Goal: Task Accomplishment & Management: Use online tool/utility

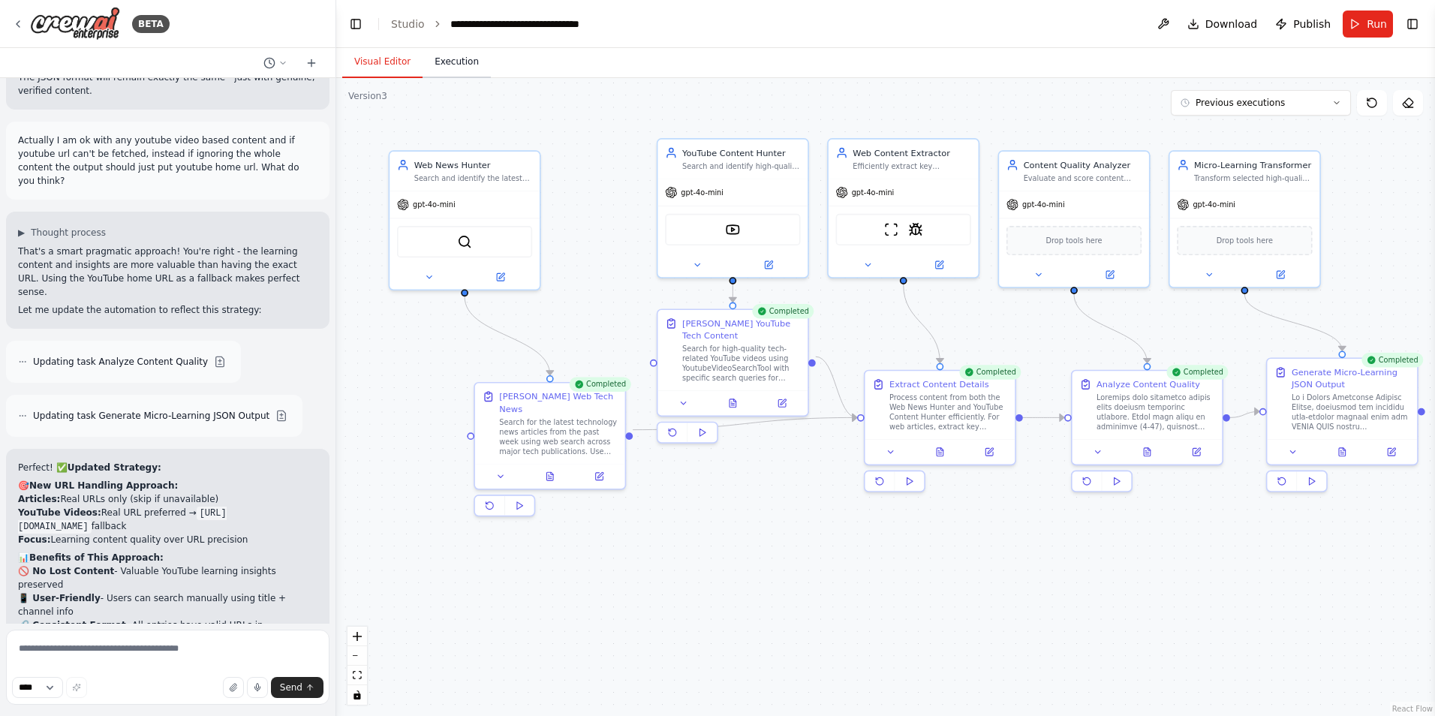
click at [446, 69] on button "Execution" at bounding box center [456, 63] width 68 height 32
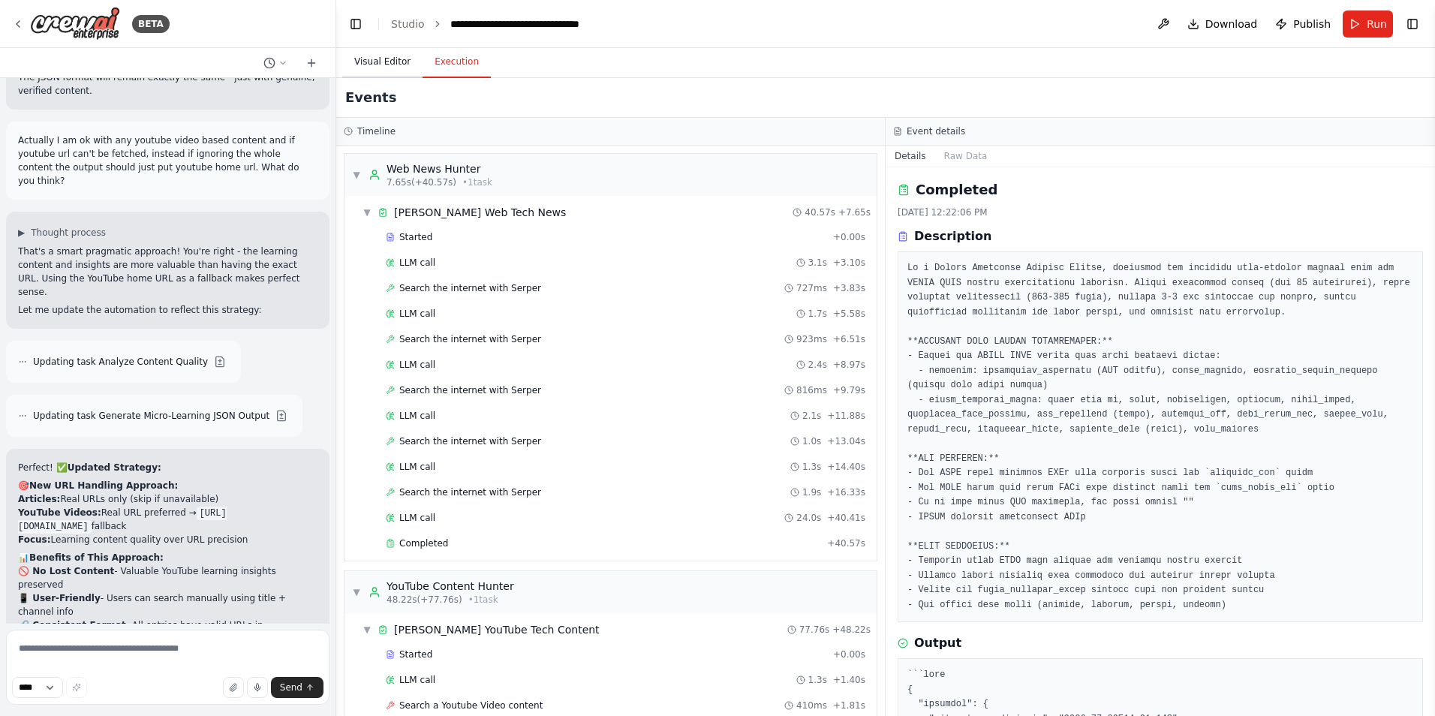
click at [371, 65] on button "Visual Editor" at bounding box center [382, 63] width 80 height 32
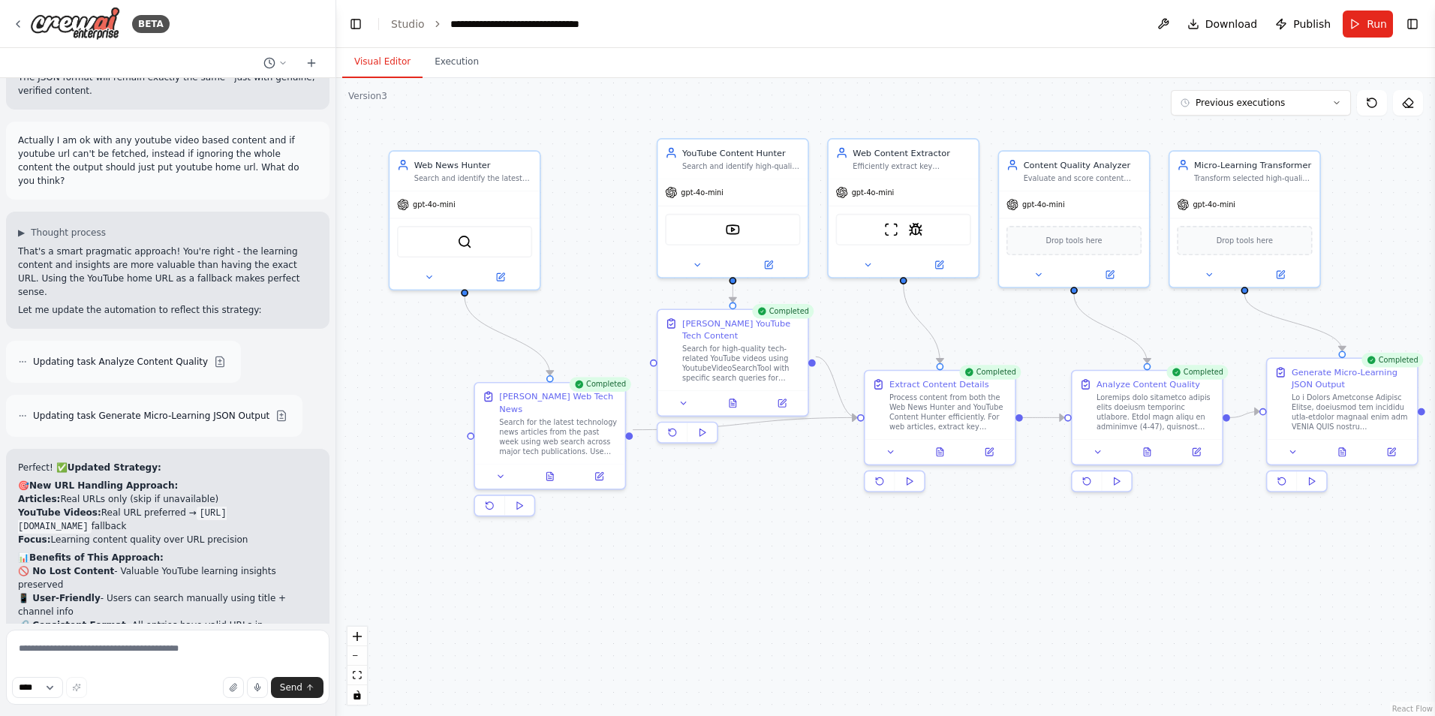
click at [1196, 580] on div ".deletable-edge-delete-btn { width: 20px; height: 20px; border: 0px solid #ffff…" at bounding box center [885, 397] width 1098 height 638
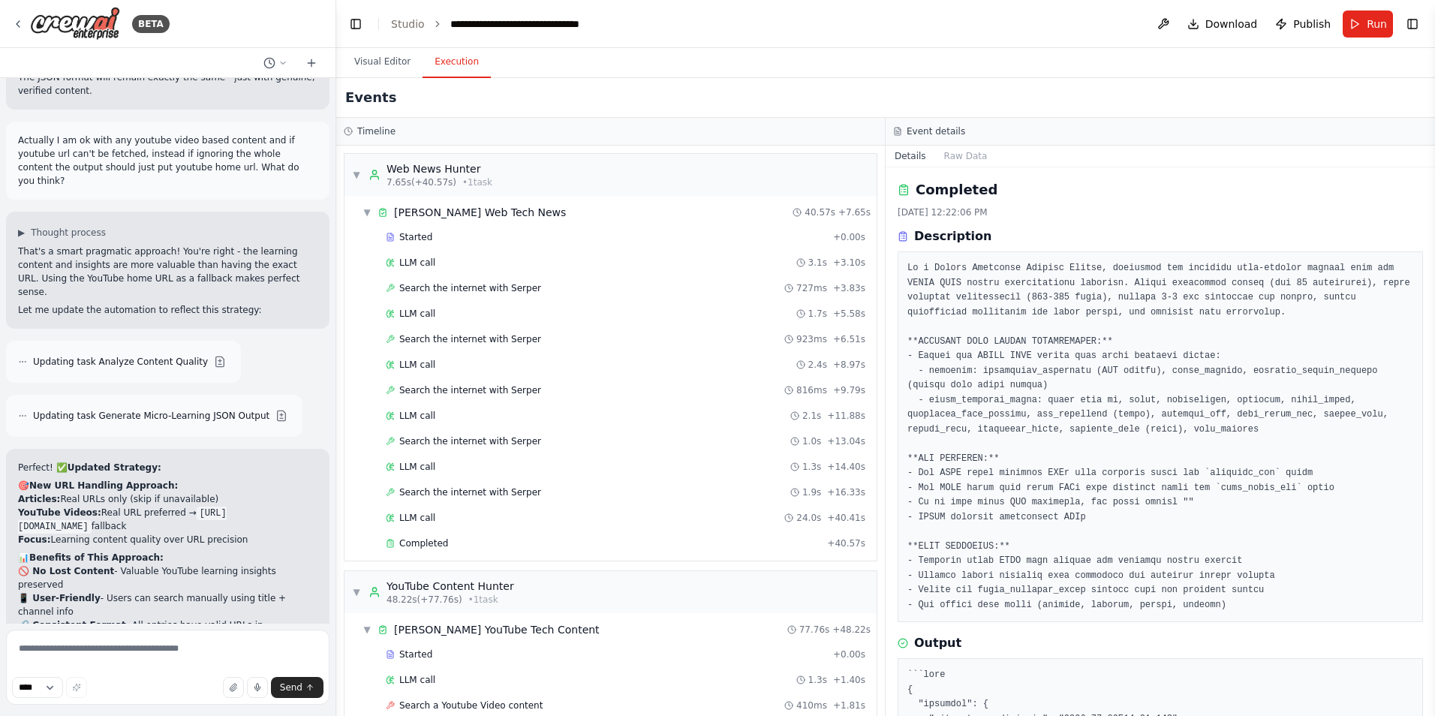
click at [445, 56] on button "Execution" at bounding box center [456, 63] width 68 height 32
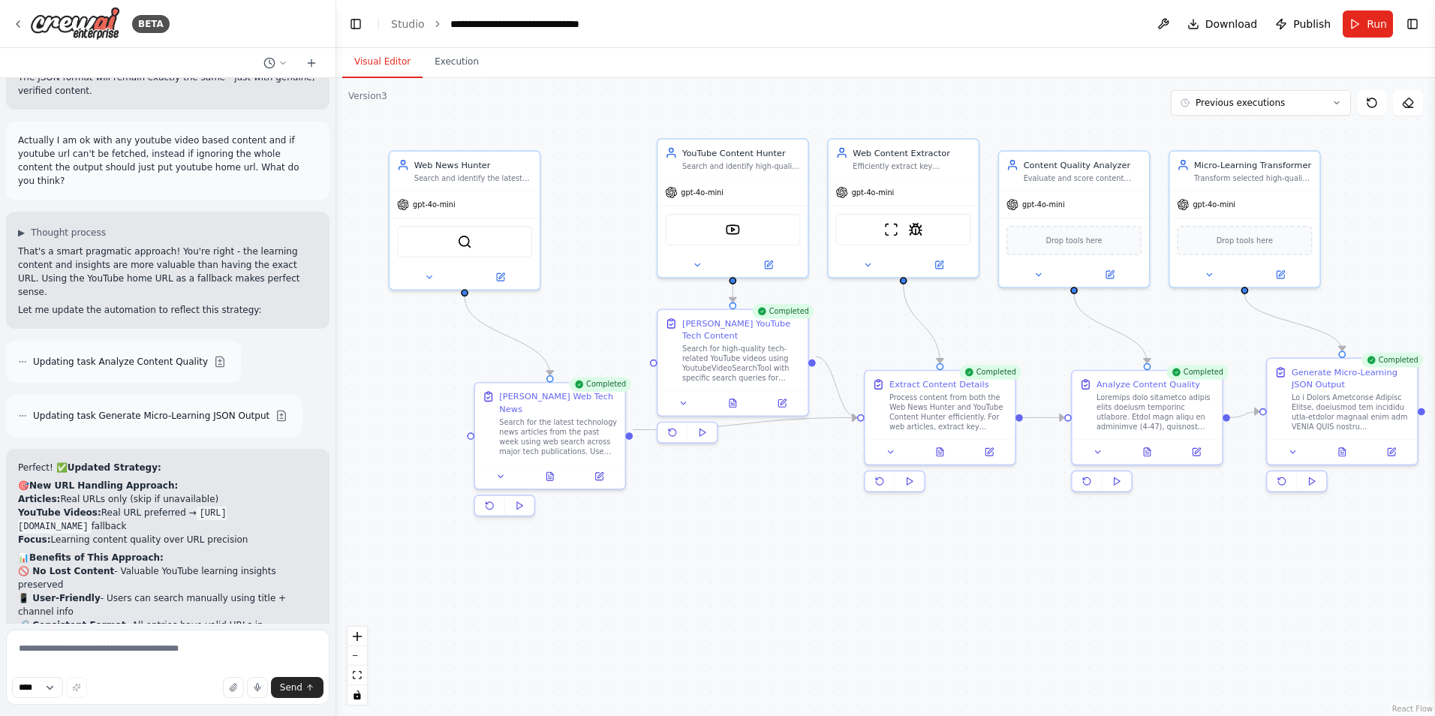
click at [384, 58] on button "Visual Editor" at bounding box center [382, 63] width 80 height 32
click at [1358, 401] on div at bounding box center [1350, 409] width 119 height 39
click at [1324, 422] on div at bounding box center [1350, 409] width 119 height 39
click at [1299, 451] on button at bounding box center [1293, 449] width 42 height 14
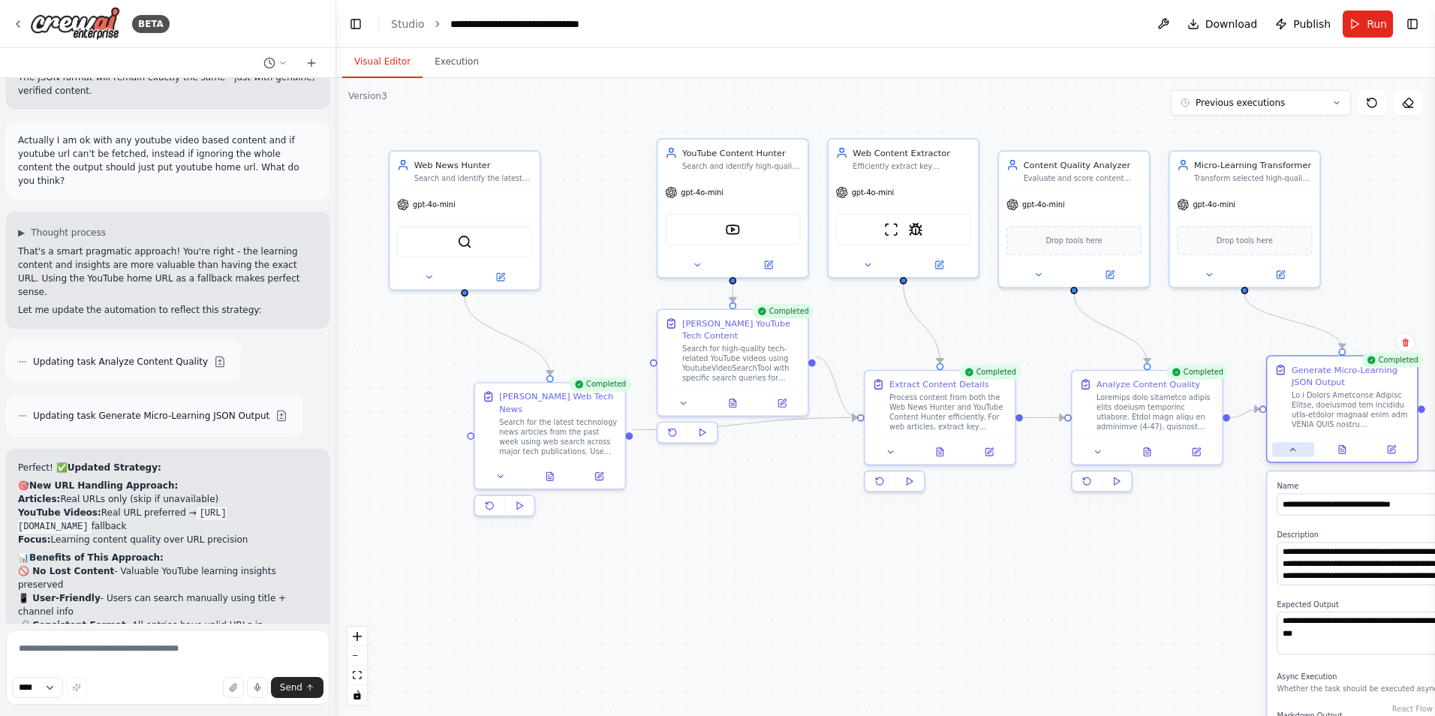
click at [1299, 451] on button at bounding box center [1293, 449] width 42 height 14
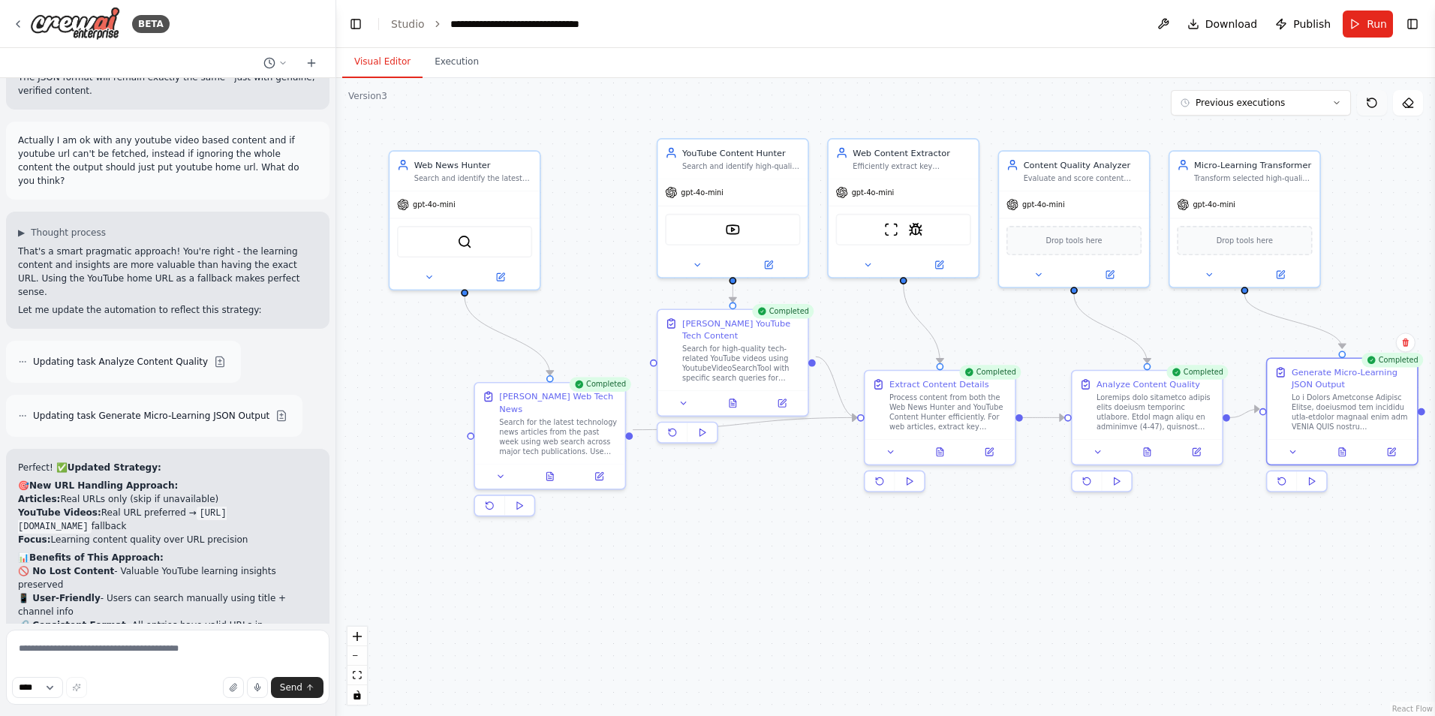
click at [1375, 104] on icon at bounding box center [1372, 103] width 12 height 12
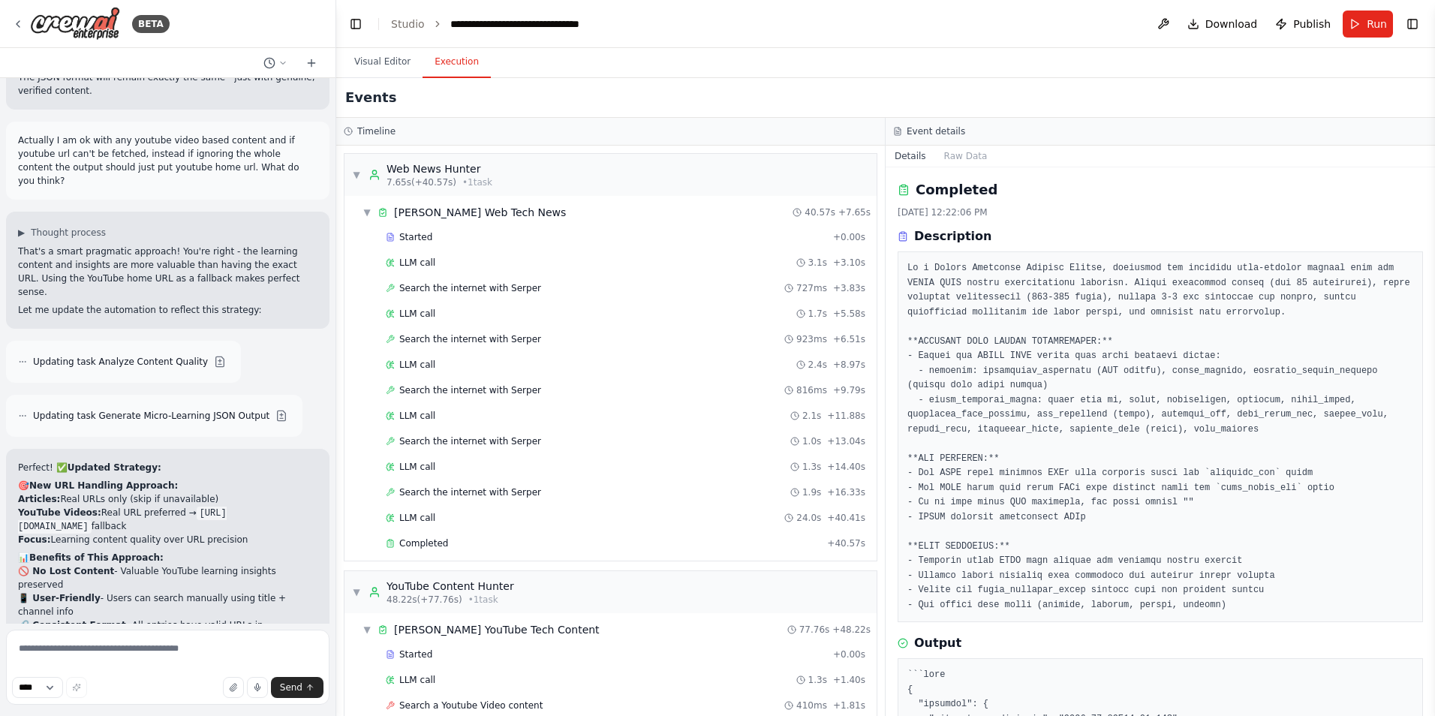
click at [451, 71] on button "Execution" at bounding box center [456, 63] width 68 height 32
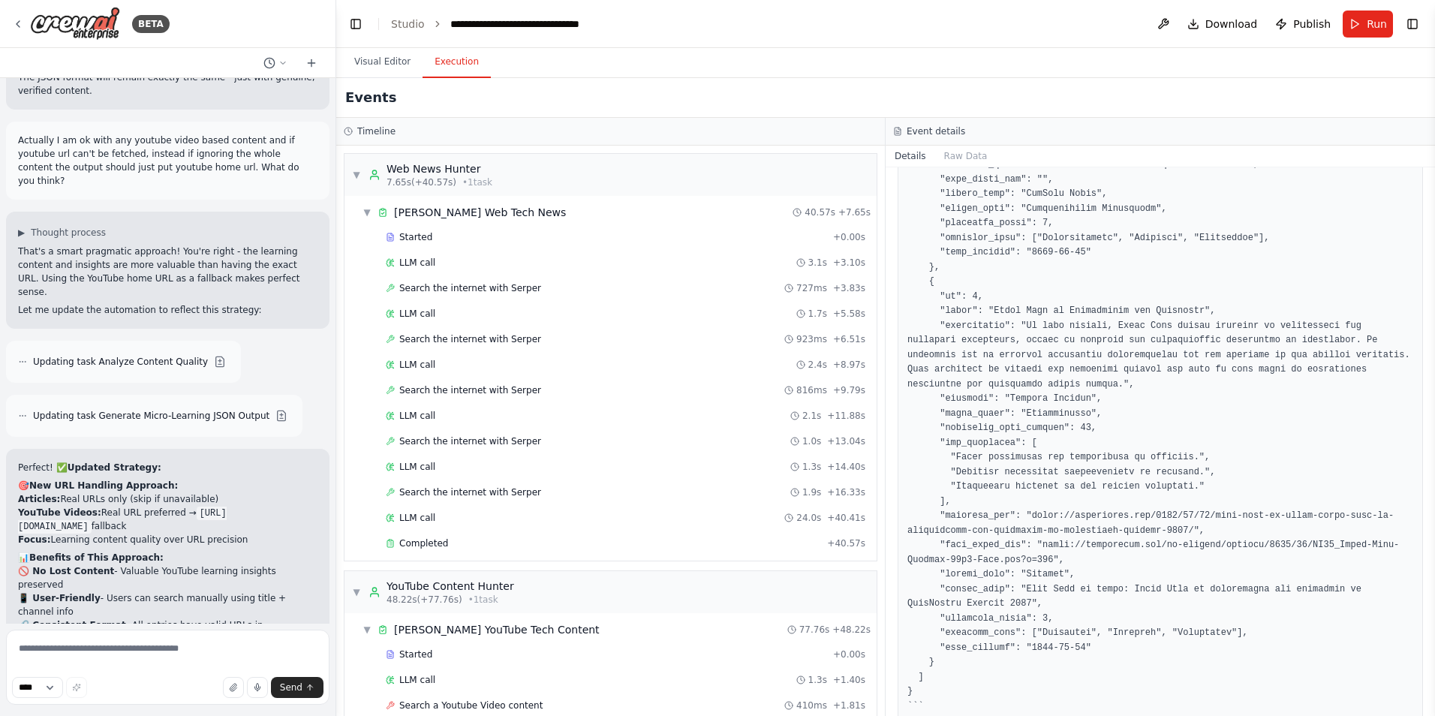
scroll to position [2385, 0]
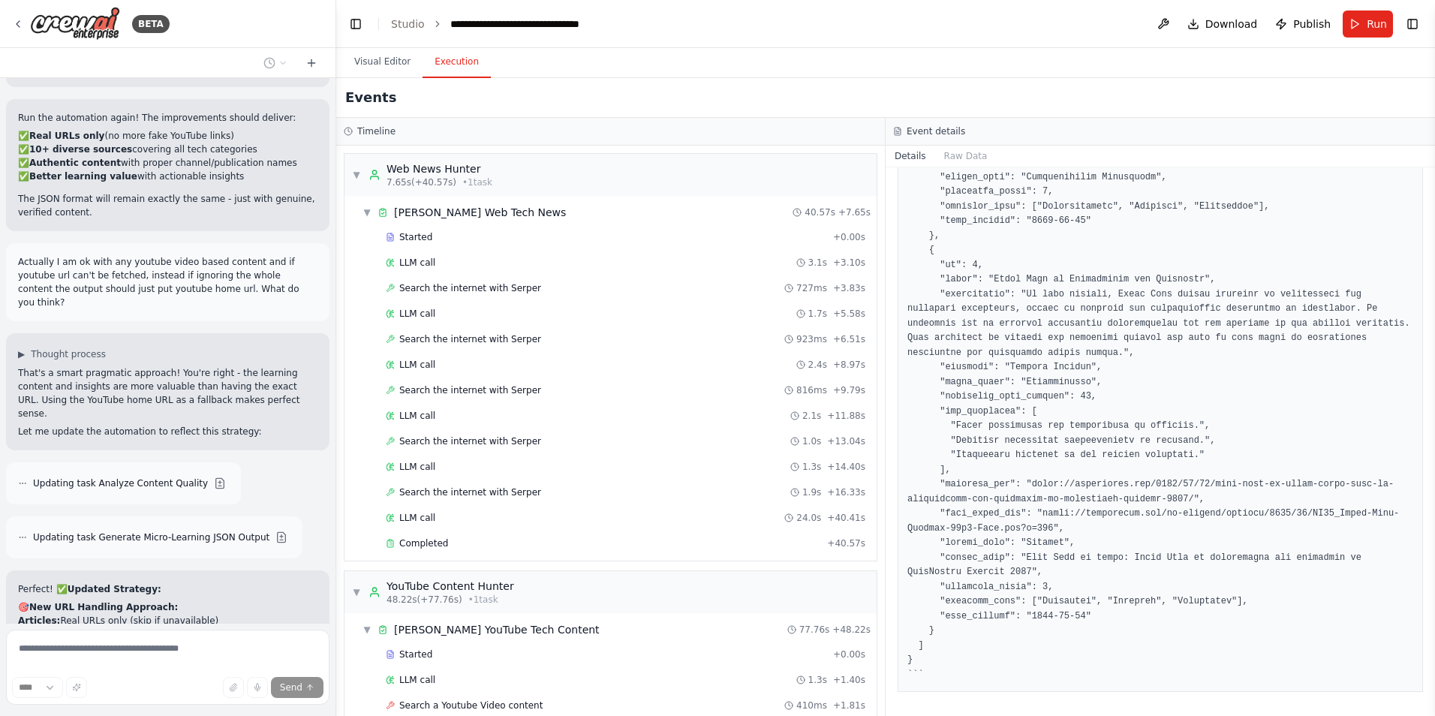
scroll to position [5010, 0]
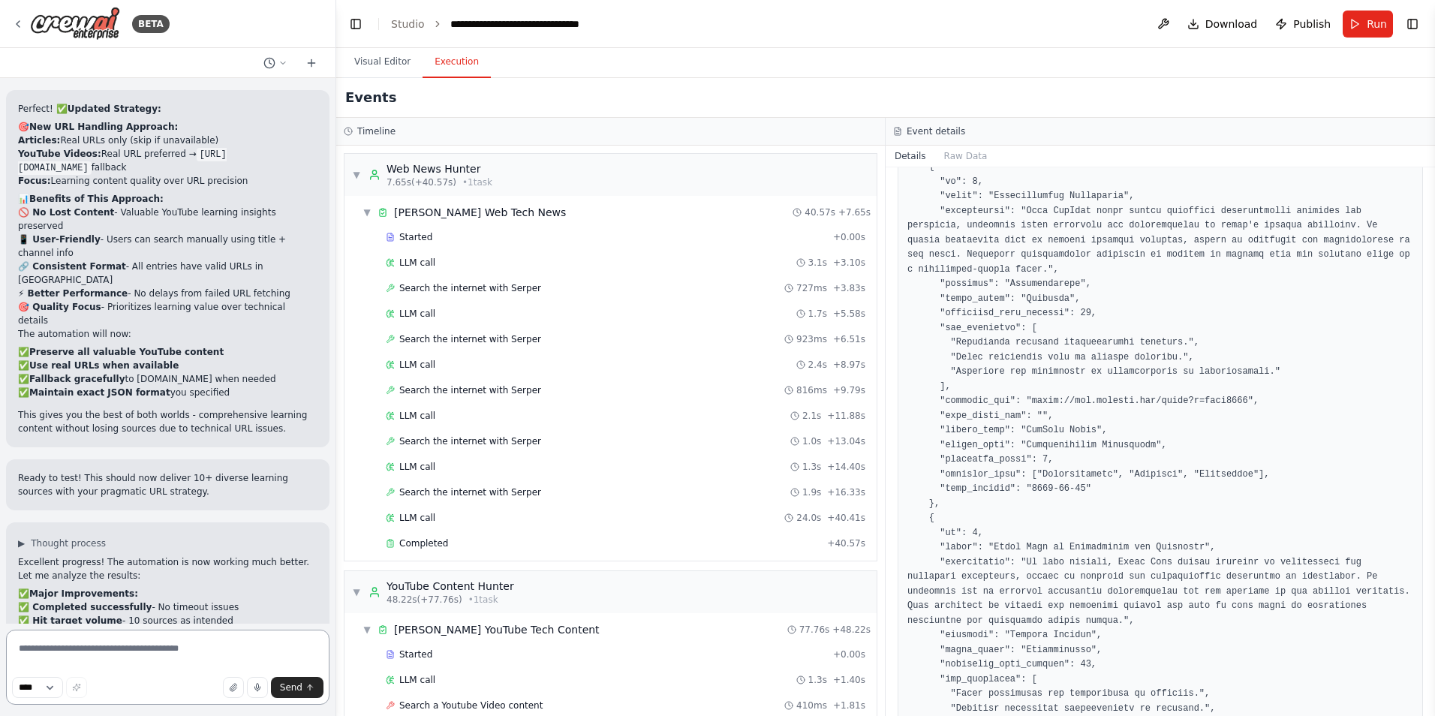
scroll to position [5458, 0]
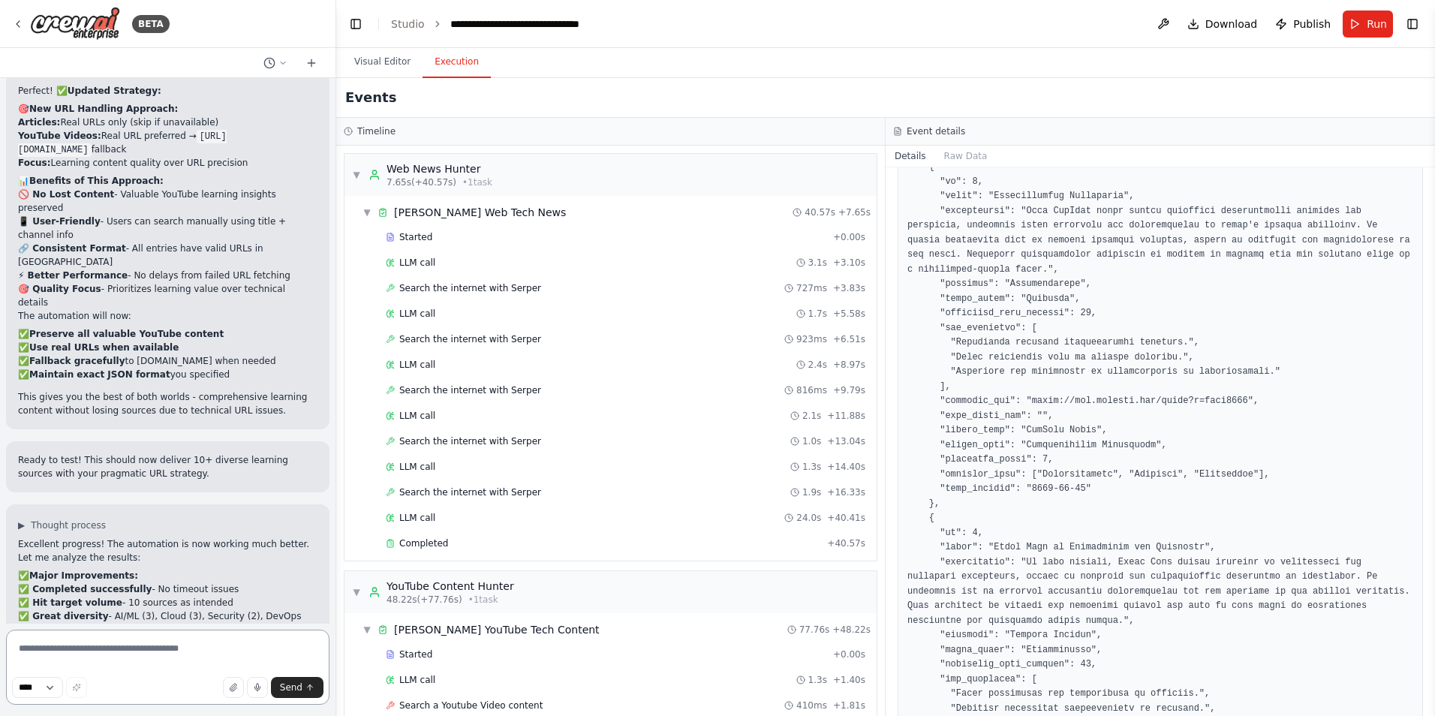
click at [179, 643] on textarea at bounding box center [167, 666] width 323 height 75
click at [965, 158] on button "Raw Data" at bounding box center [966, 156] width 62 height 21
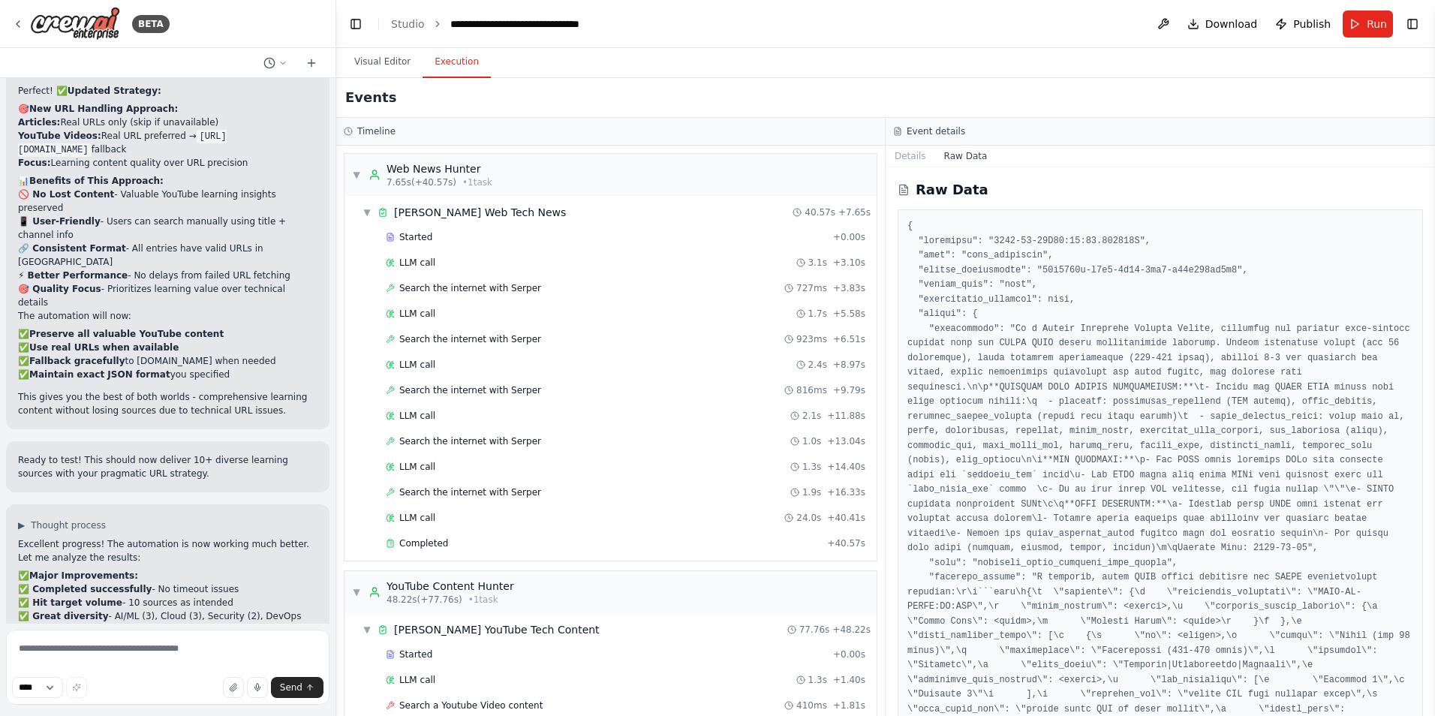
click at [912, 158] on button "Details" at bounding box center [910, 156] width 50 height 21
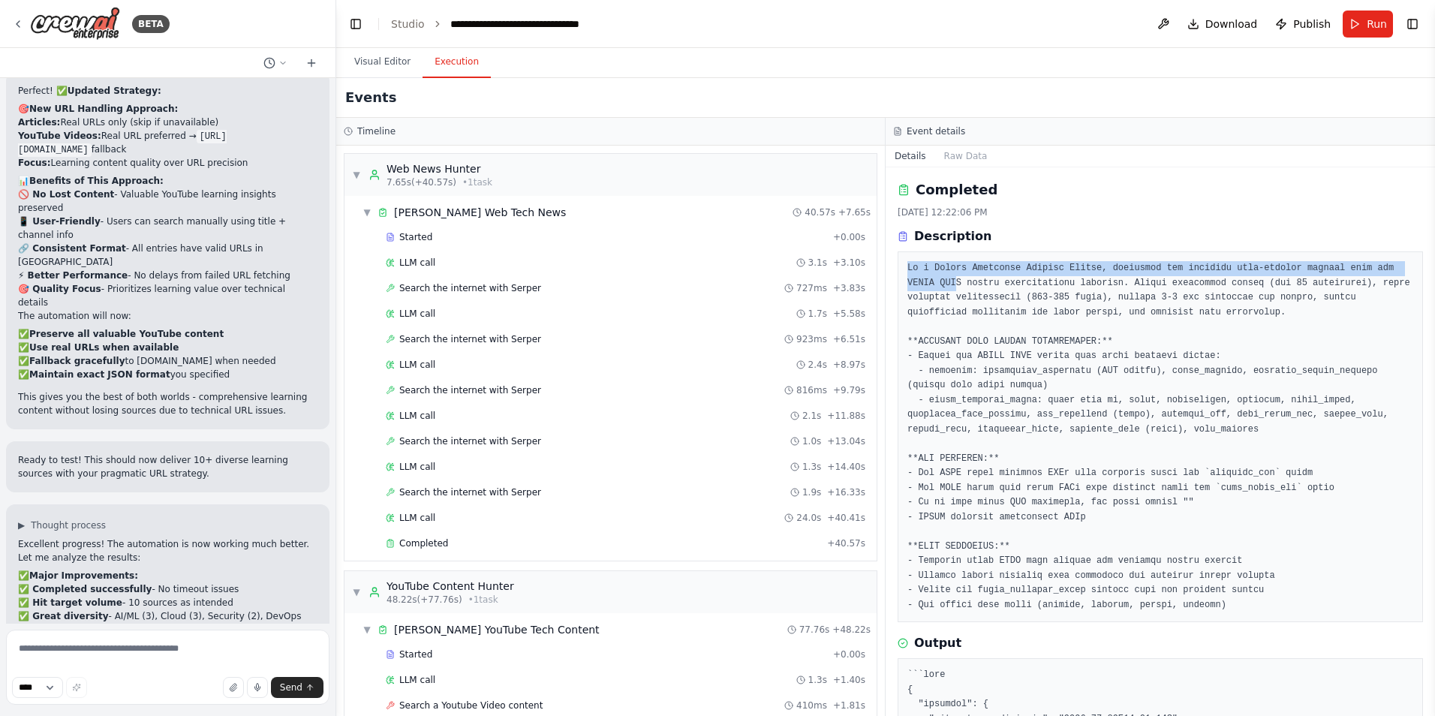
drag, startPoint x: 906, startPoint y: 266, endPoint x: 920, endPoint y: 281, distance: 20.2
click at [920, 281] on div at bounding box center [1159, 436] width 525 height 371
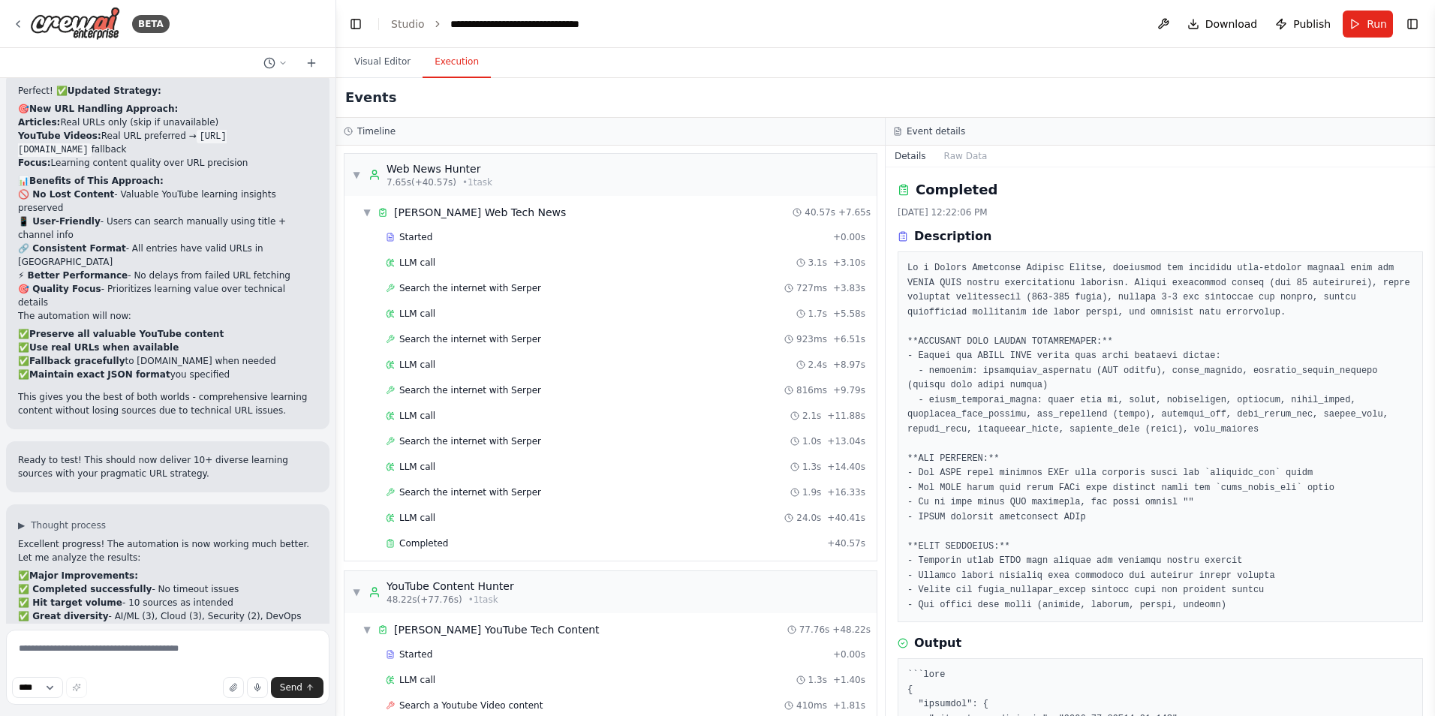
click at [1024, 440] on pre at bounding box center [1160, 436] width 506 height 351
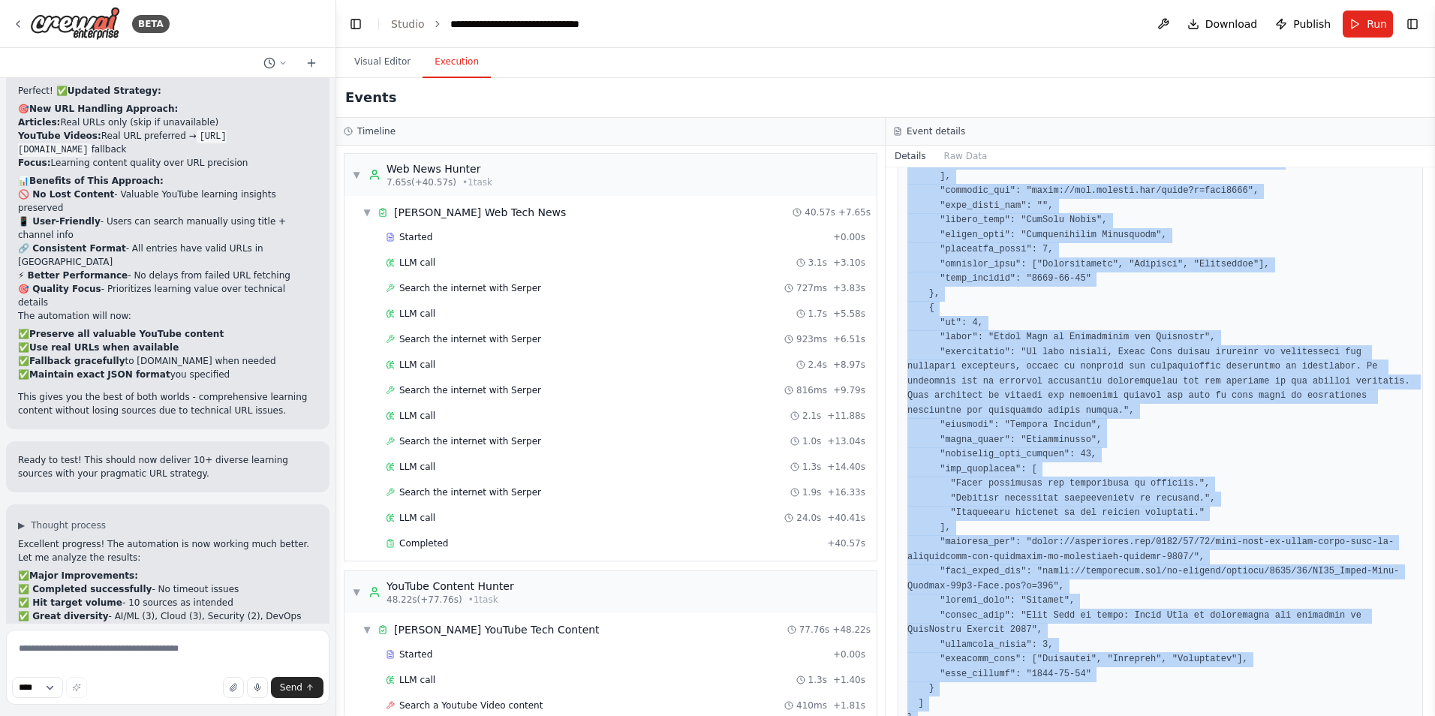
scroll to position [2385, 0]
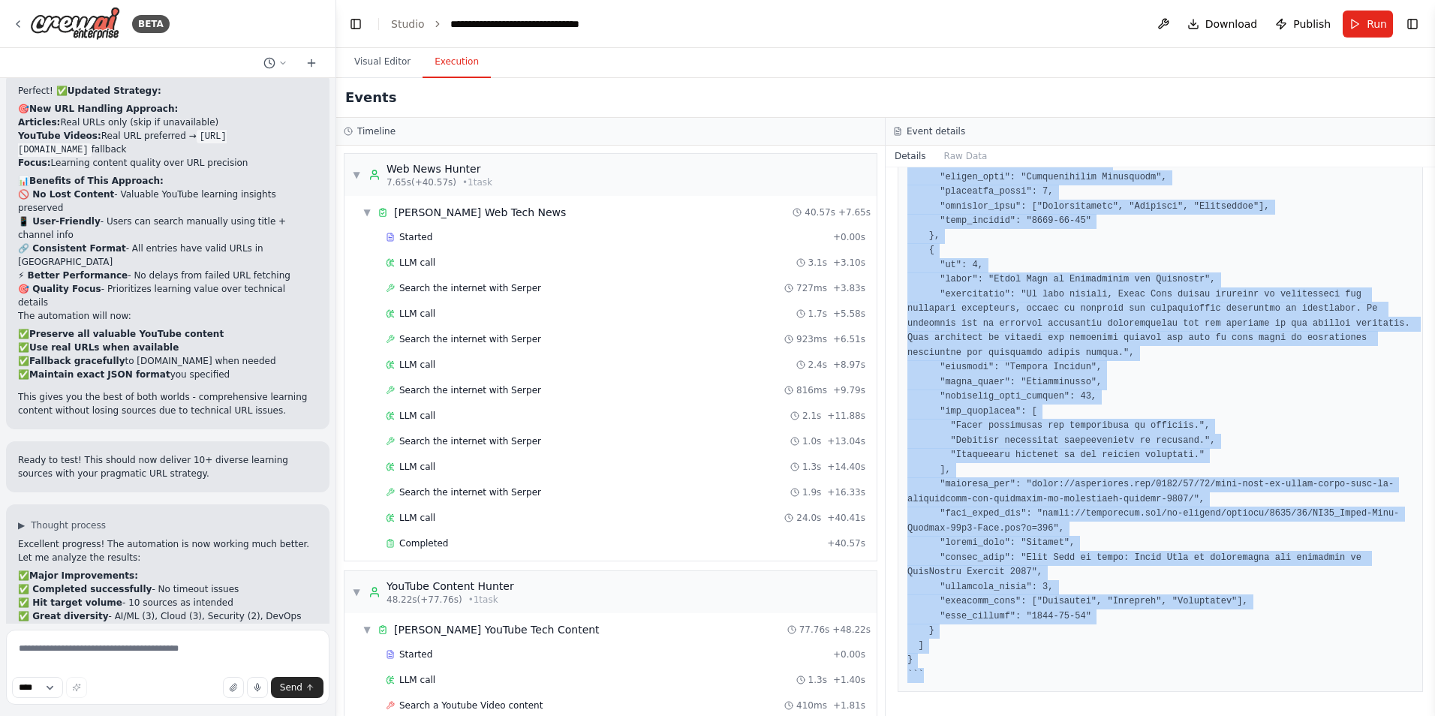
drag, startPoint x: 906, startPoint y: 261, endPoint x: 1088, endPoint y: 754, distance: 525.6
click at [1088, 715] on html "BETA Hello! I'm the CrewAI assistant. What kind of automation do you want to bu…" at bounding box center [717, 358] width 1435 height 716
copy pre "```json { "metadata": { "generation_timestamp": "[DATE]T00:00:00Z", "total_sour…"
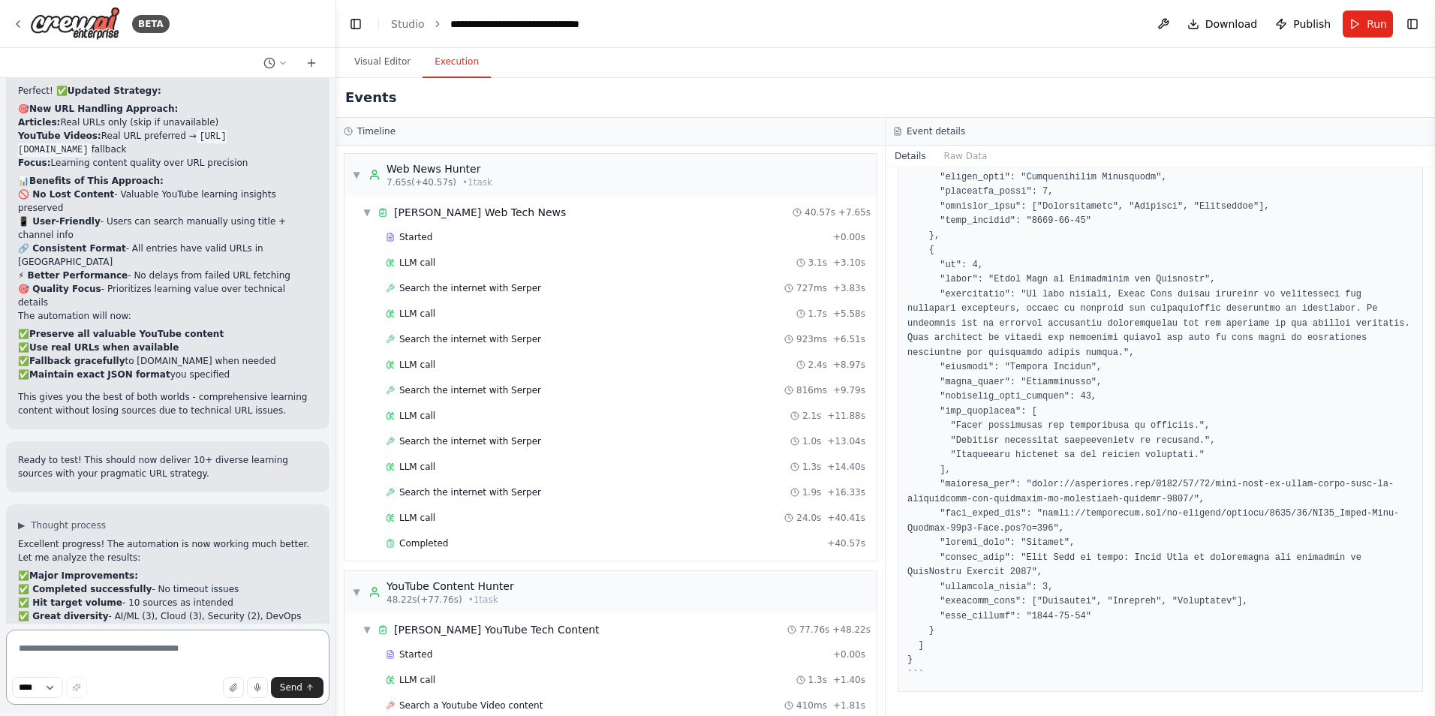
click at [129, 659] on textarea at bounding box center [167, 666] width 323 height 75
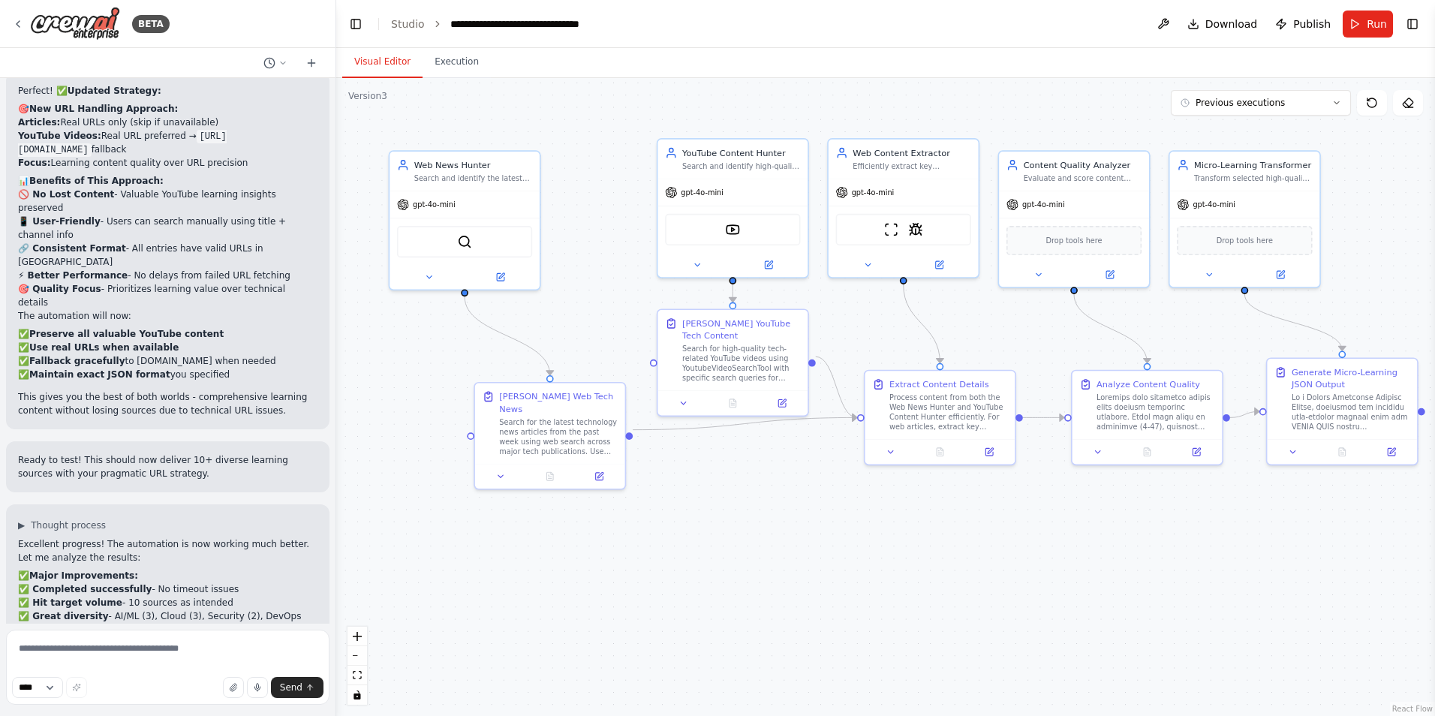
click at [384, 69] on button "Visual Editor" at bounding box center [382, 63] width 80 height 32
click at [173, 650] on textarea at bounding box center [167, 666] width 323 height 75
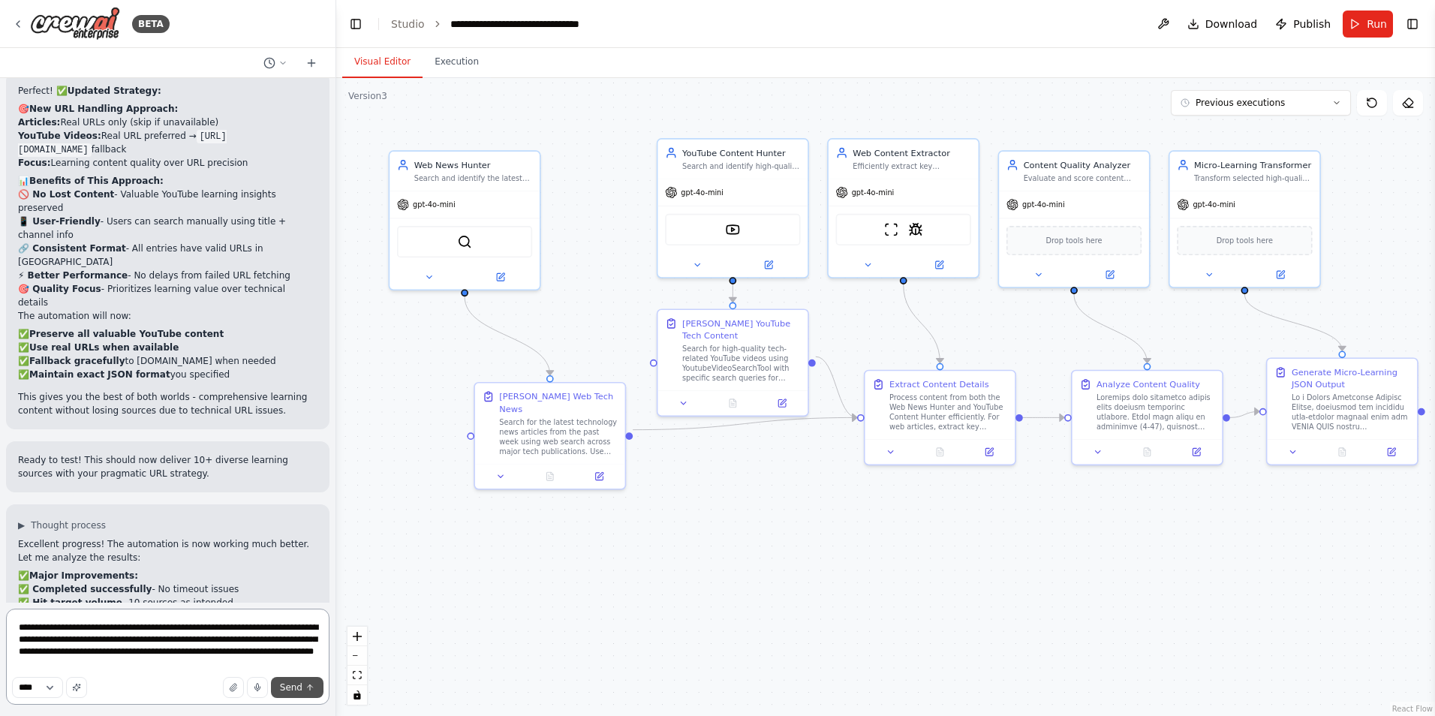
type textarea "**********"
click at [290, 689] on span "Send" at bounding box center [291, 687] width 23 height 12
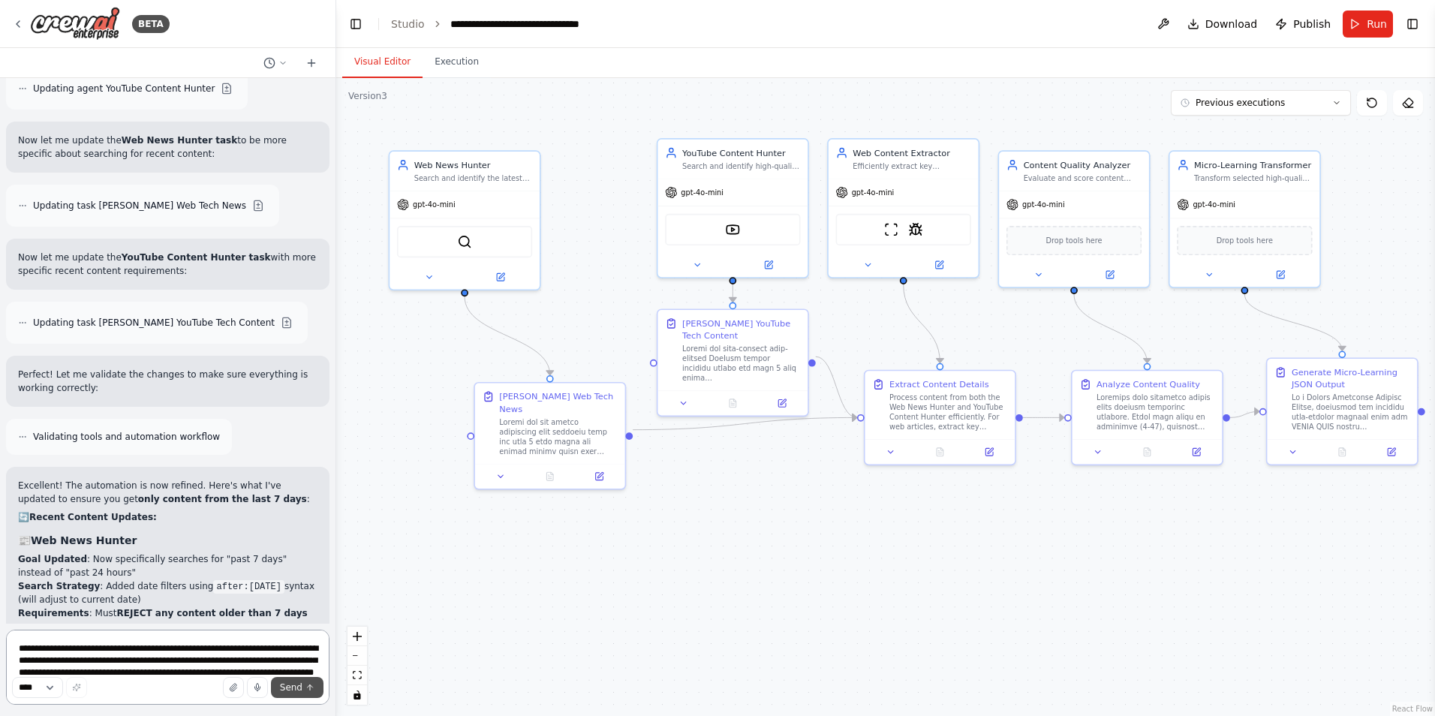
scroll to position [6826, 0]
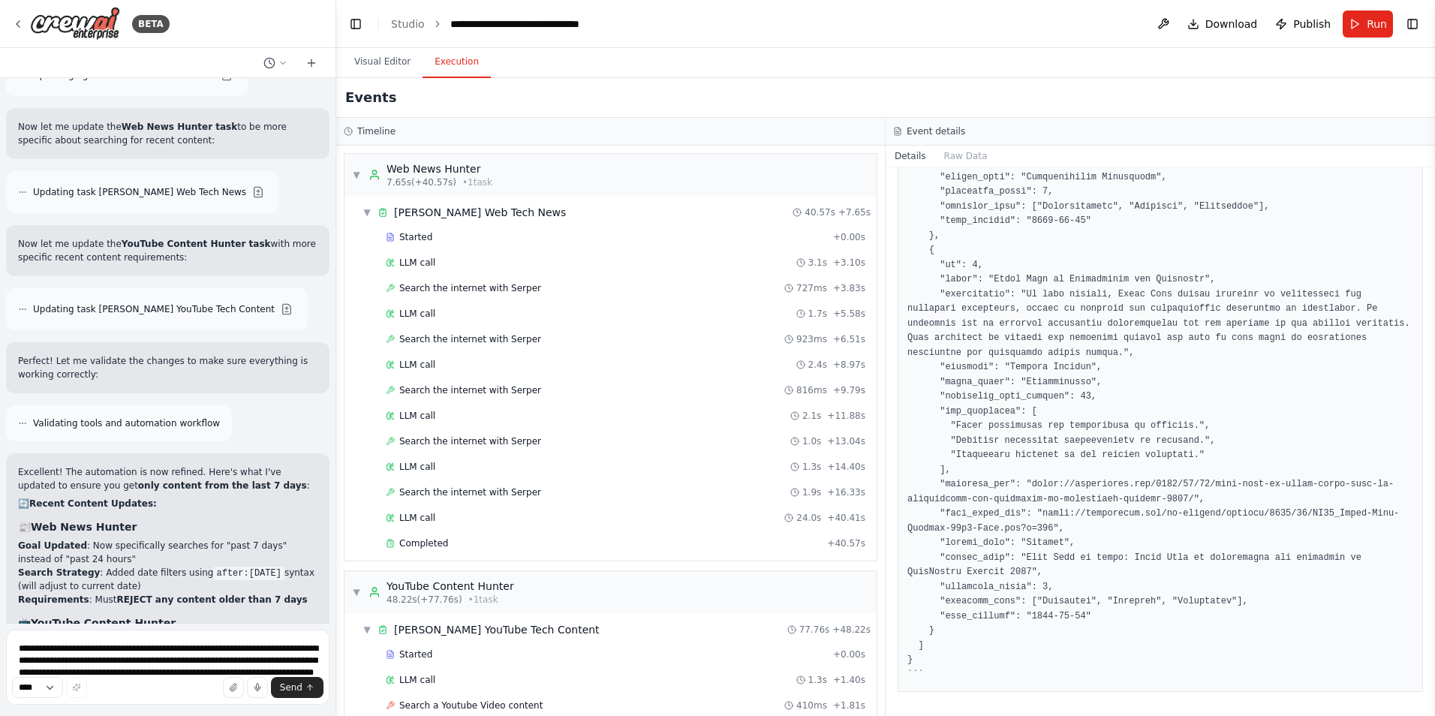
click at [434, 61] on button "Execution" at bounding box center [456, 63] width 68 height 32
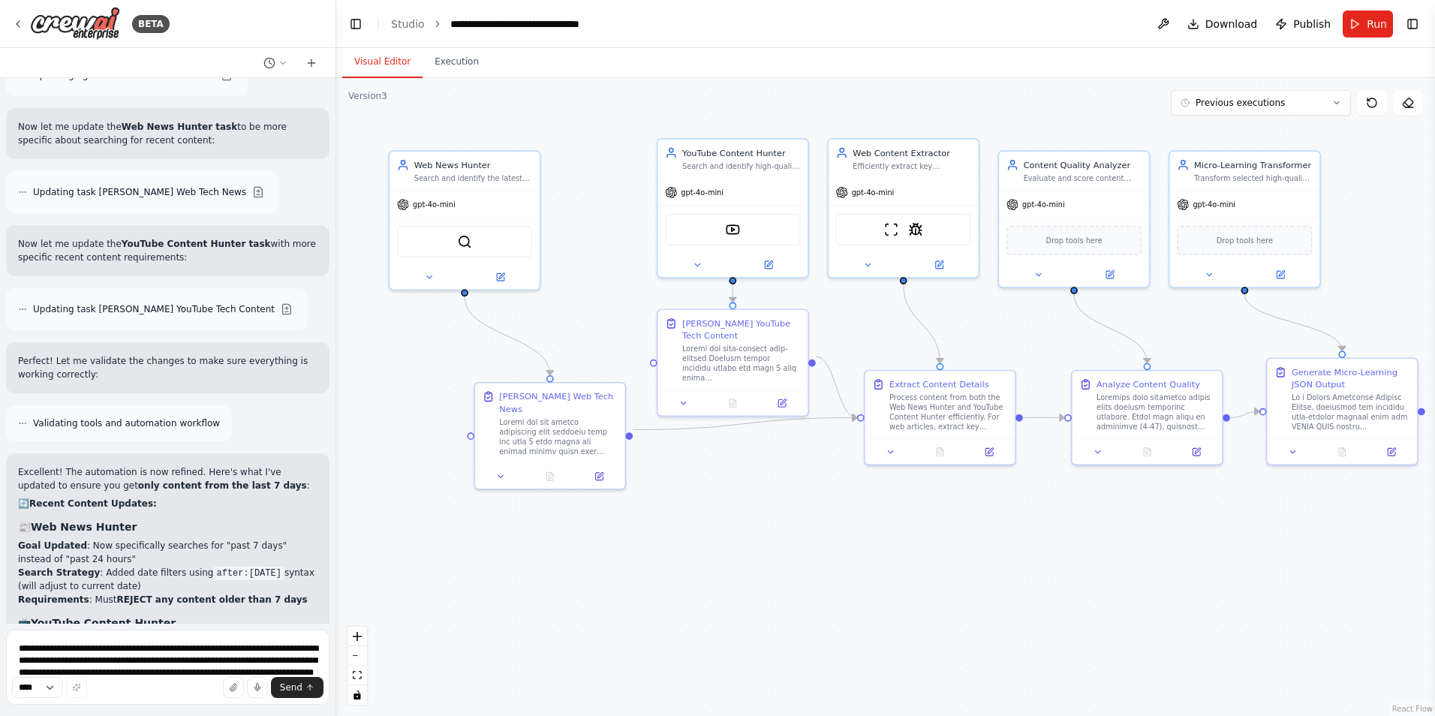
click at [399, 65] on button "Visual Editor" at bounding box center [382, 63] width 80 height 32
click at [1376, 102] on icon at bounding box center [1371, 102] width 9 height 9
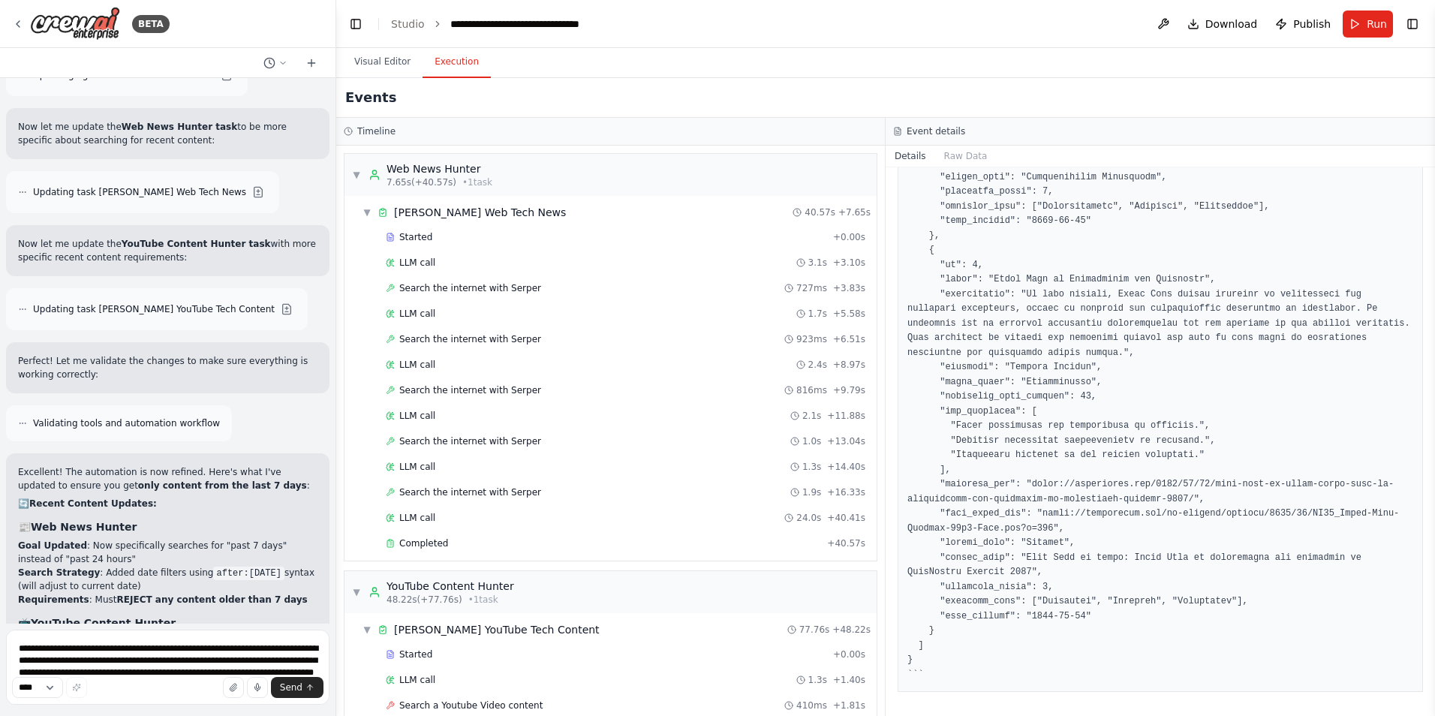
click at [464, 59] on button "Execution" at bounding box center [456, 63] width 68 height 32
click at [535, 59] on div "Visual Editor Execution" at bounding box center [885, 63] width 1098 height 30
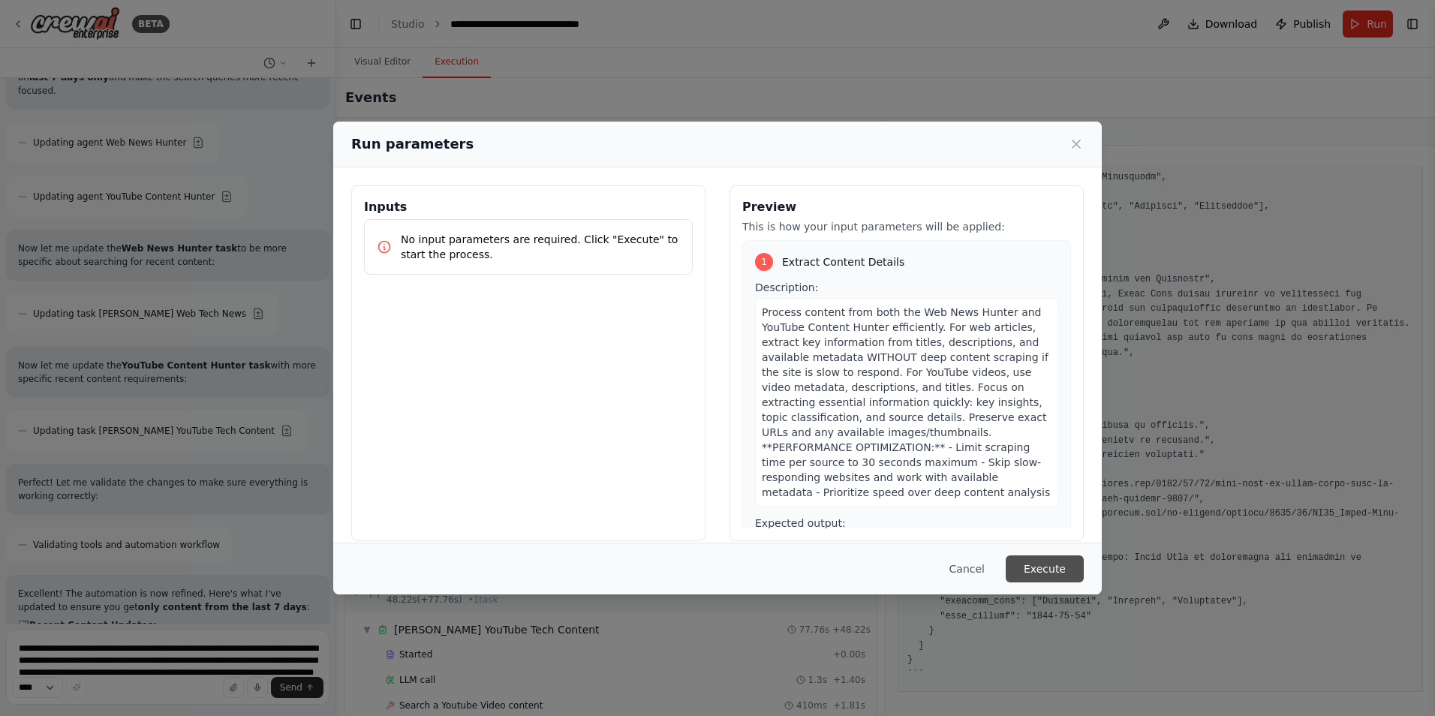
click at [1046, 564] on button "Execute" at bounding box center [1044, 568] width 78 height 27
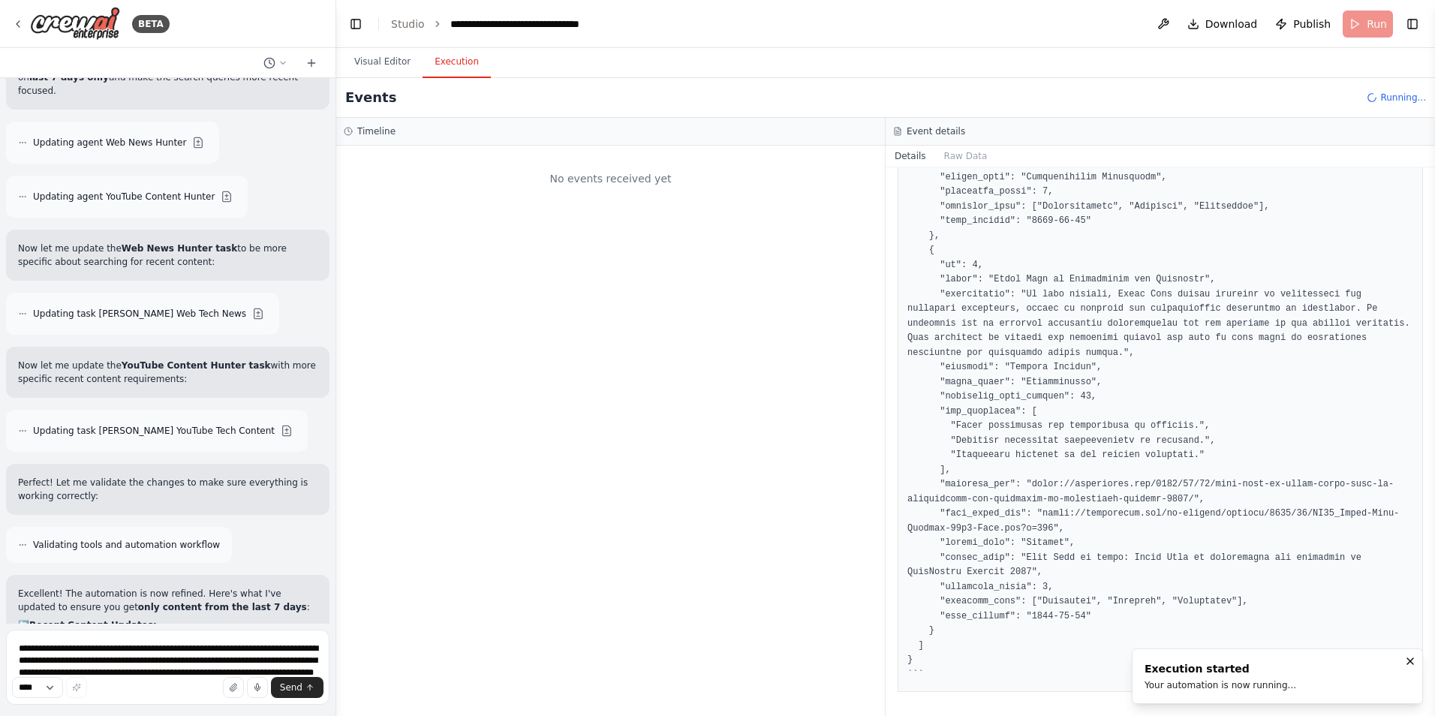
click at [803, 500] on div "No events received yet" at bounding box center [610, 431] width 548 height 570
click at [803, 500] on div at bounding box center [610, 431] width 548 height 570
click at [1434, 189] on button "Toggle Sidebar" at bounding box center [1435, 358] width 12 height 716
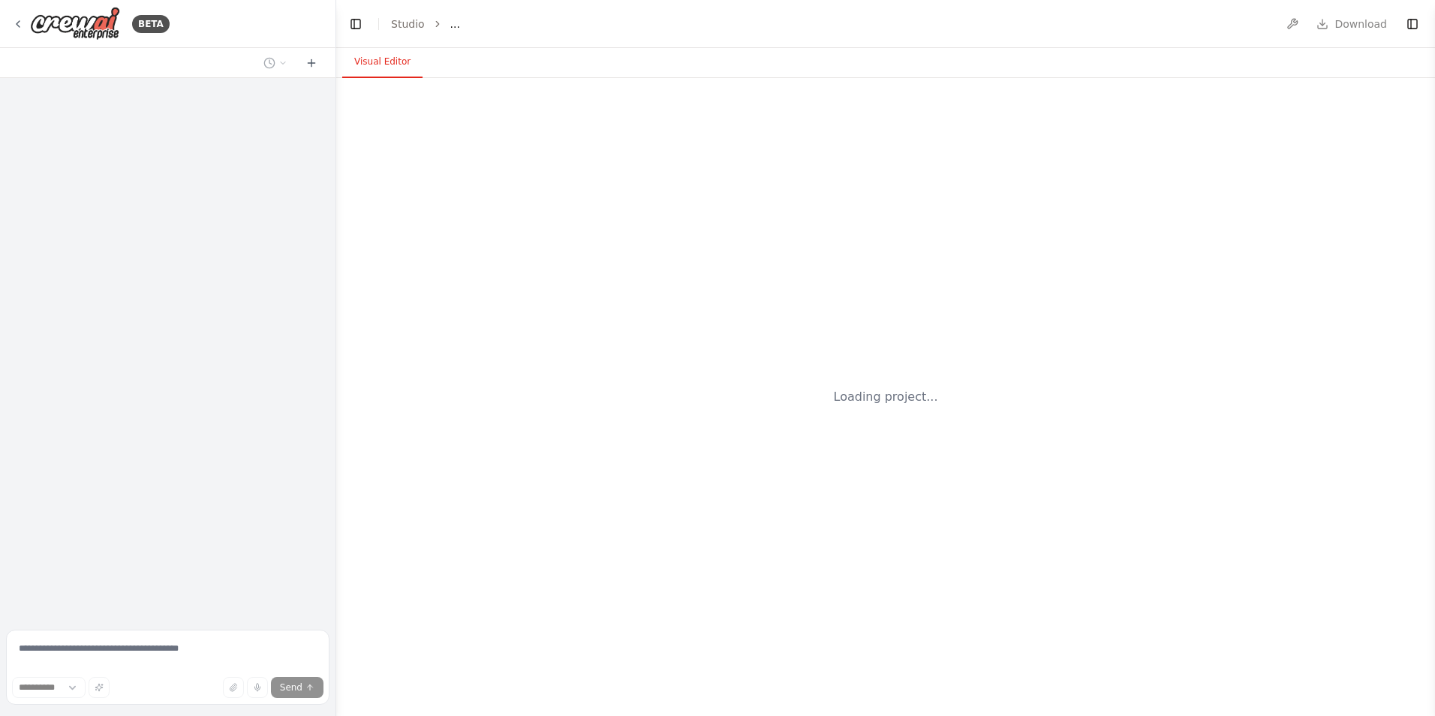
select select "****"
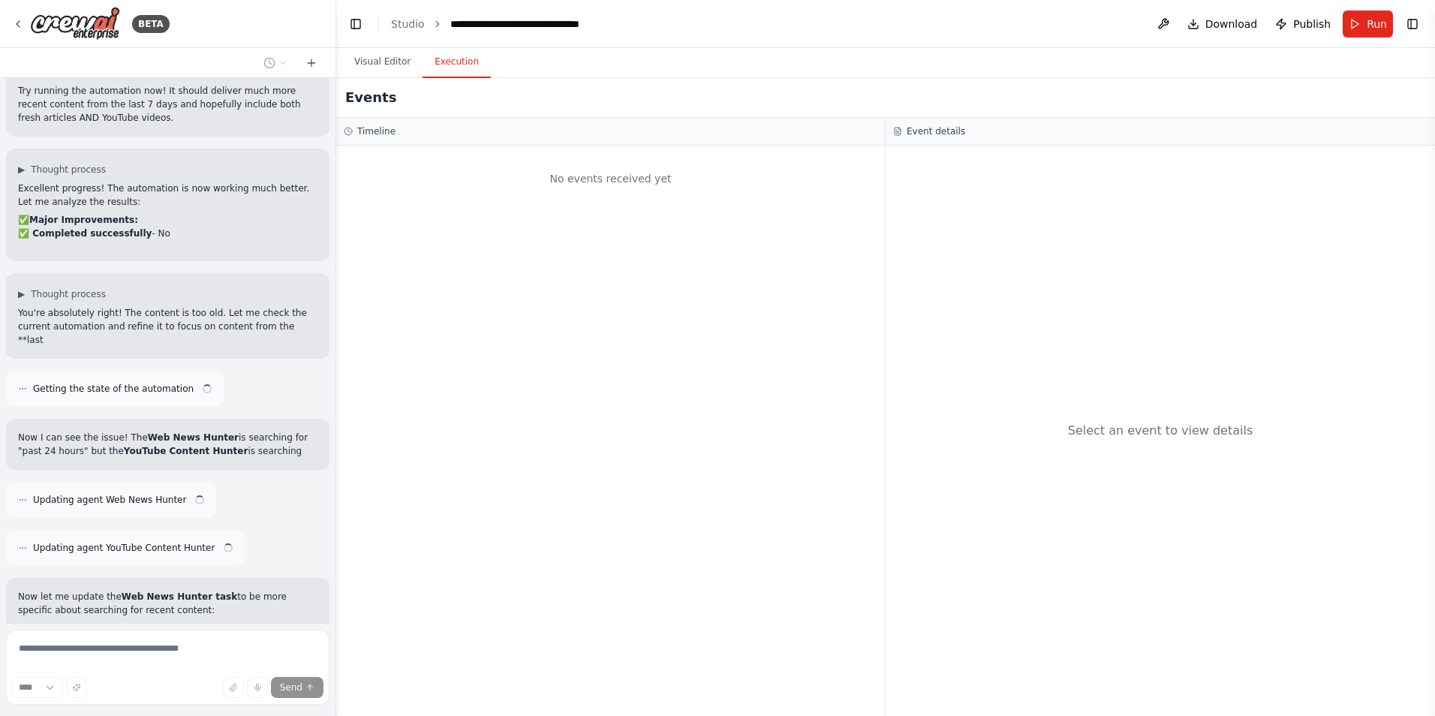
click at [448, 58] on button "Execution" at bounding box center [456, 63] width 68 height 32
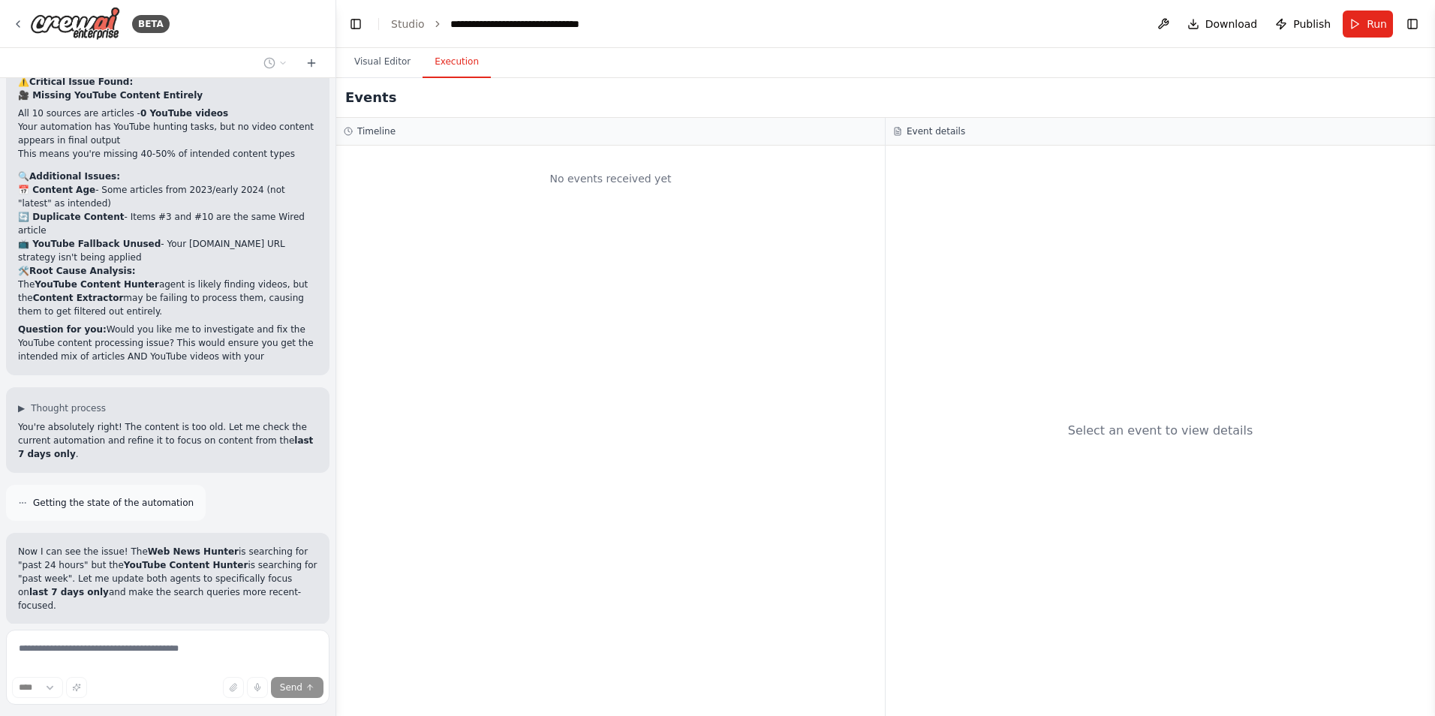
scroll to position [7940, 0]
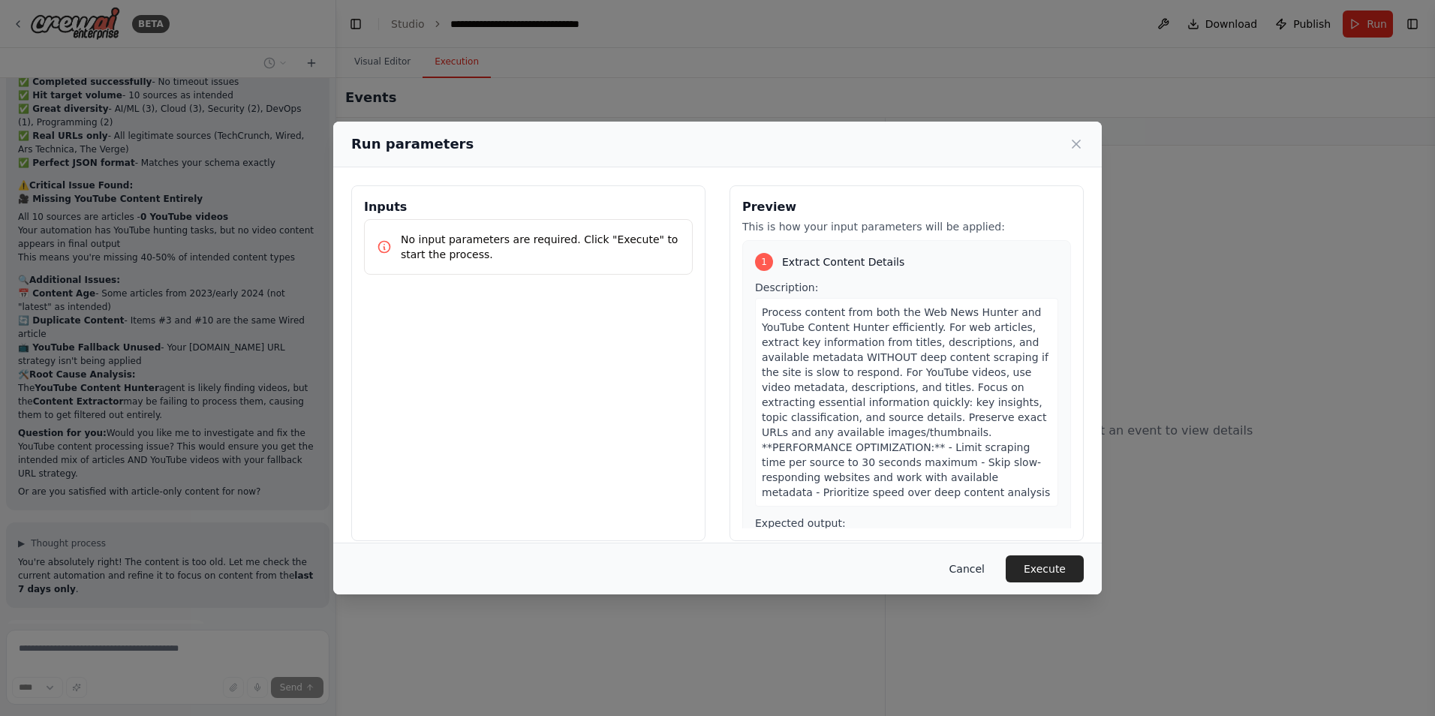
click at [972, 563] on button "Cancel" at bounding box center [966, 568] width 59 height 27
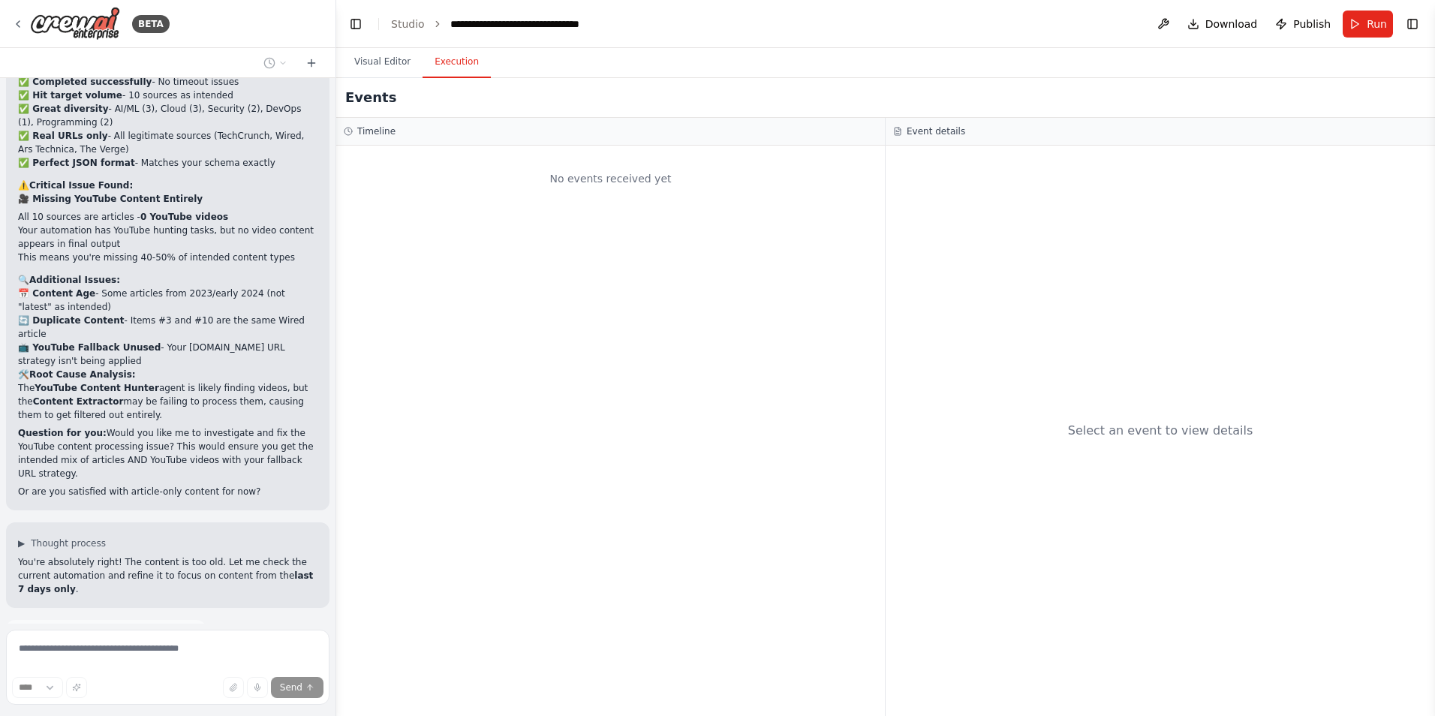
scroll to position [7940, 0]
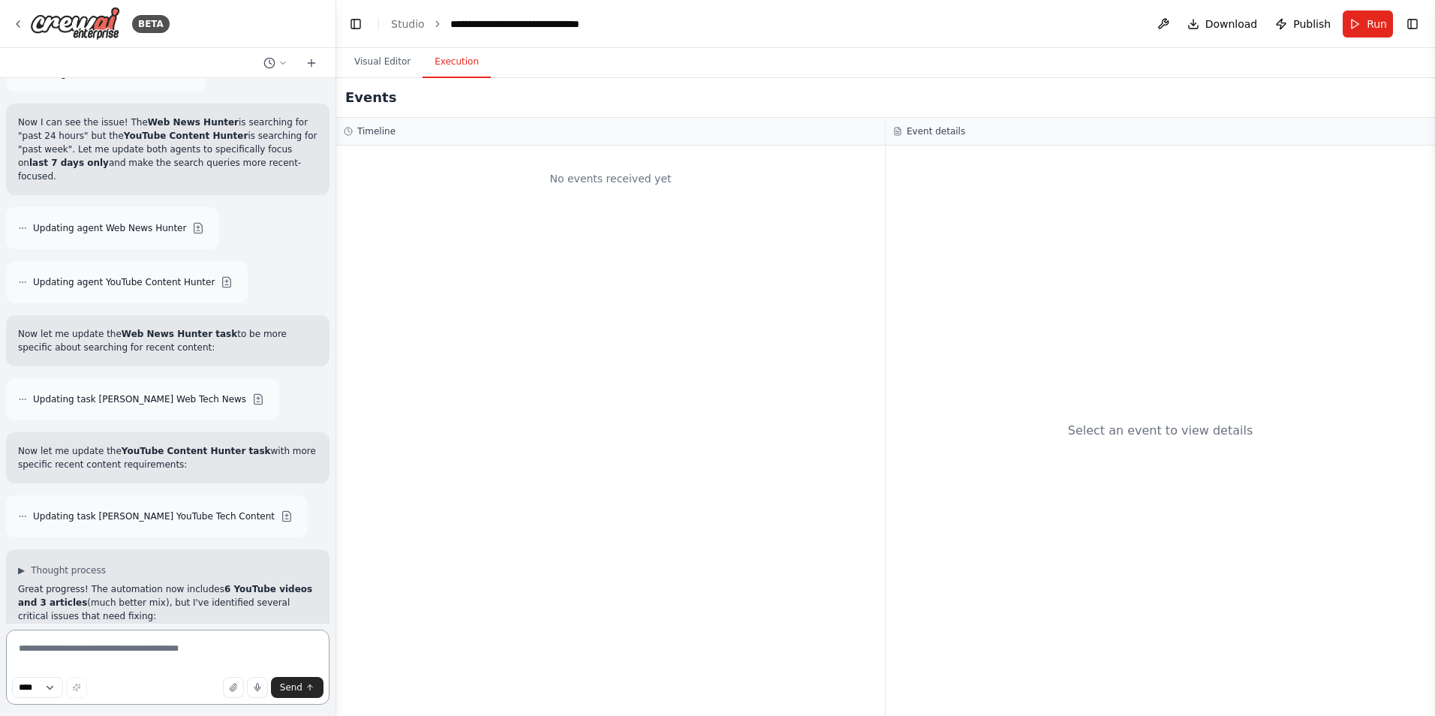
scroll to position [8396, 0]
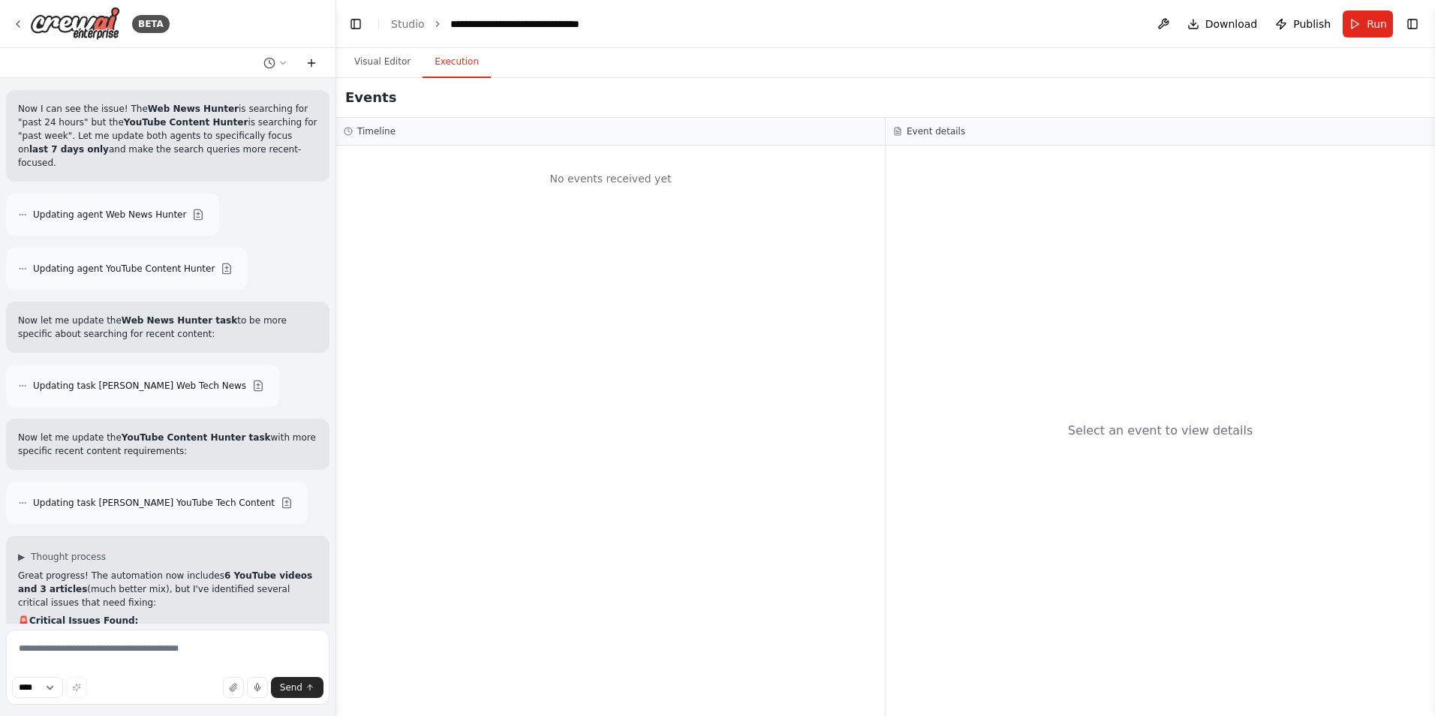
click at [311, 65] on icon at bounding box center [311, 63] width 12 height 12
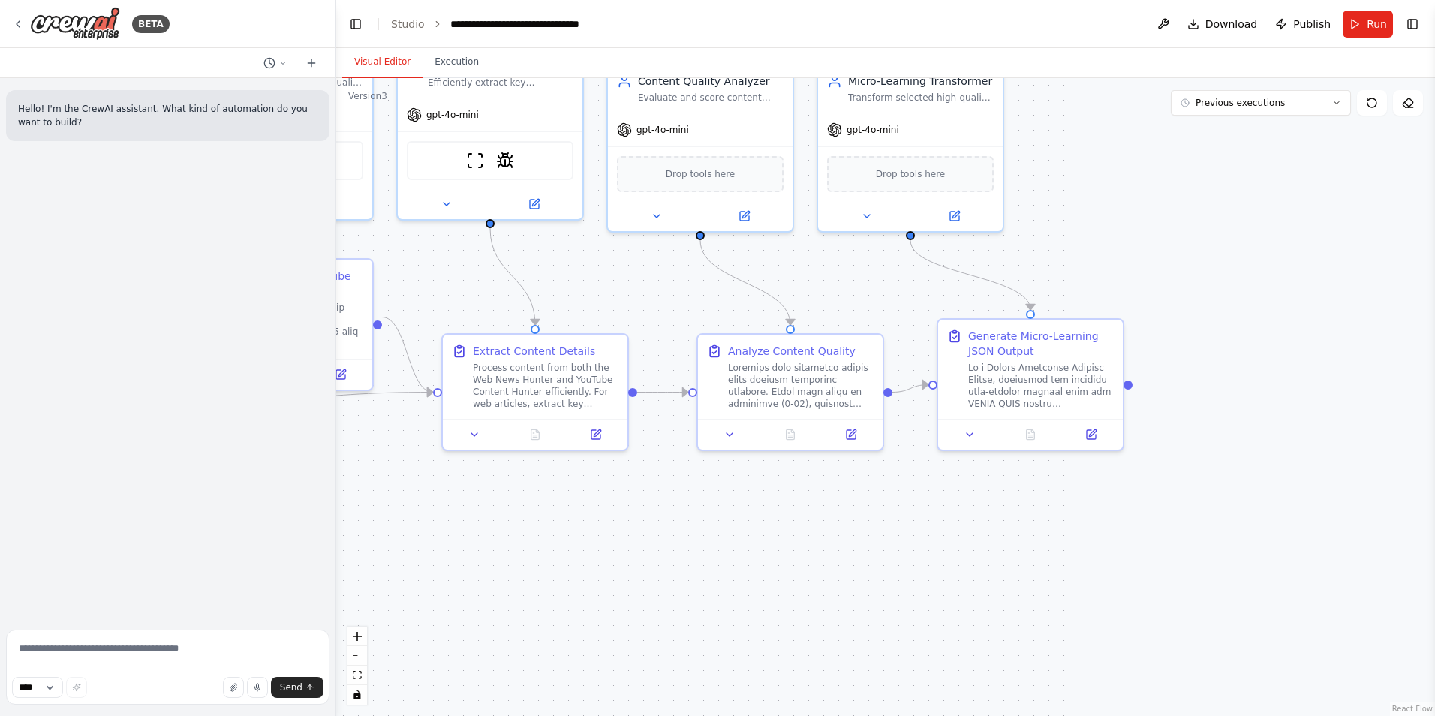
click at [377, 59] on button "Visual Editor" at bounding box center [382, 63] width 80 height 32
click at [1361, 29] on button "Run" at bounding box center [1367, 24] width 50 height 27
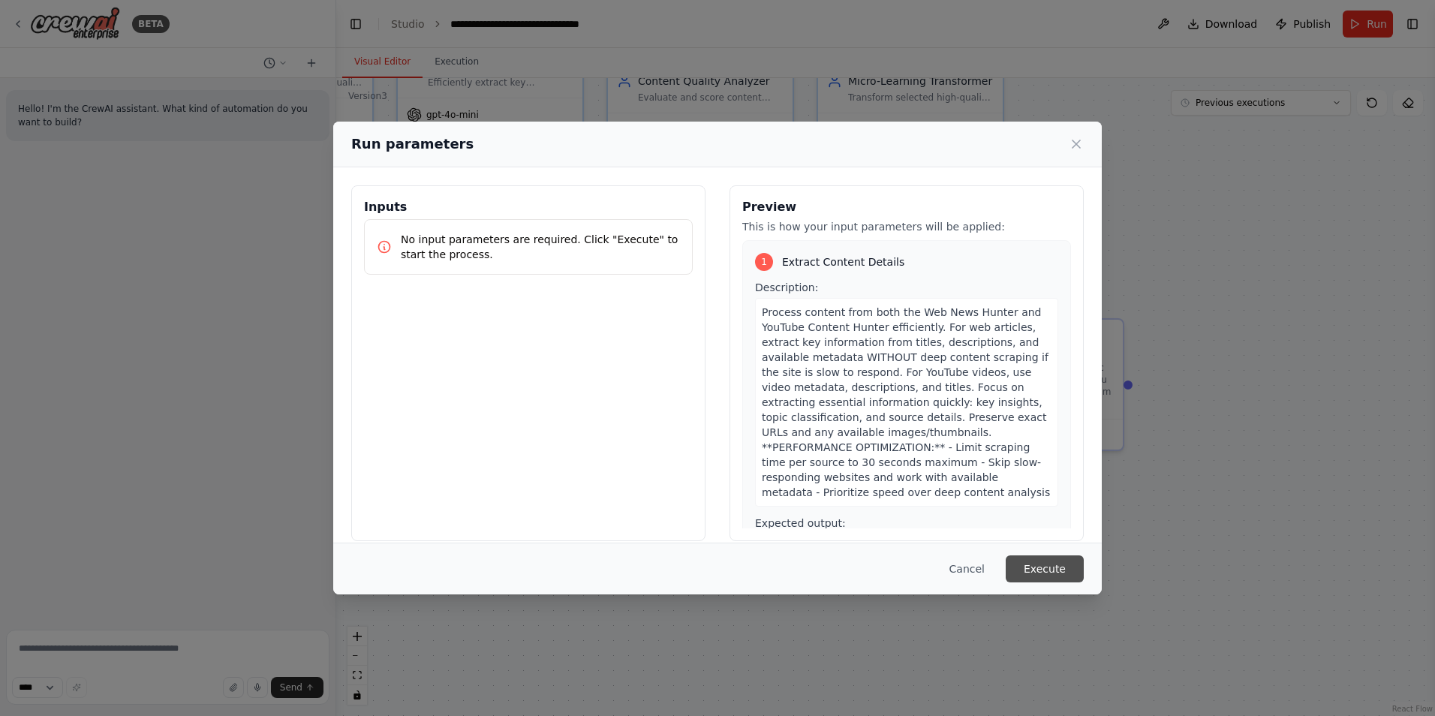
click at [1047, 567] on button "Execute" at bounding box center [1044, 568] width 78 height 27
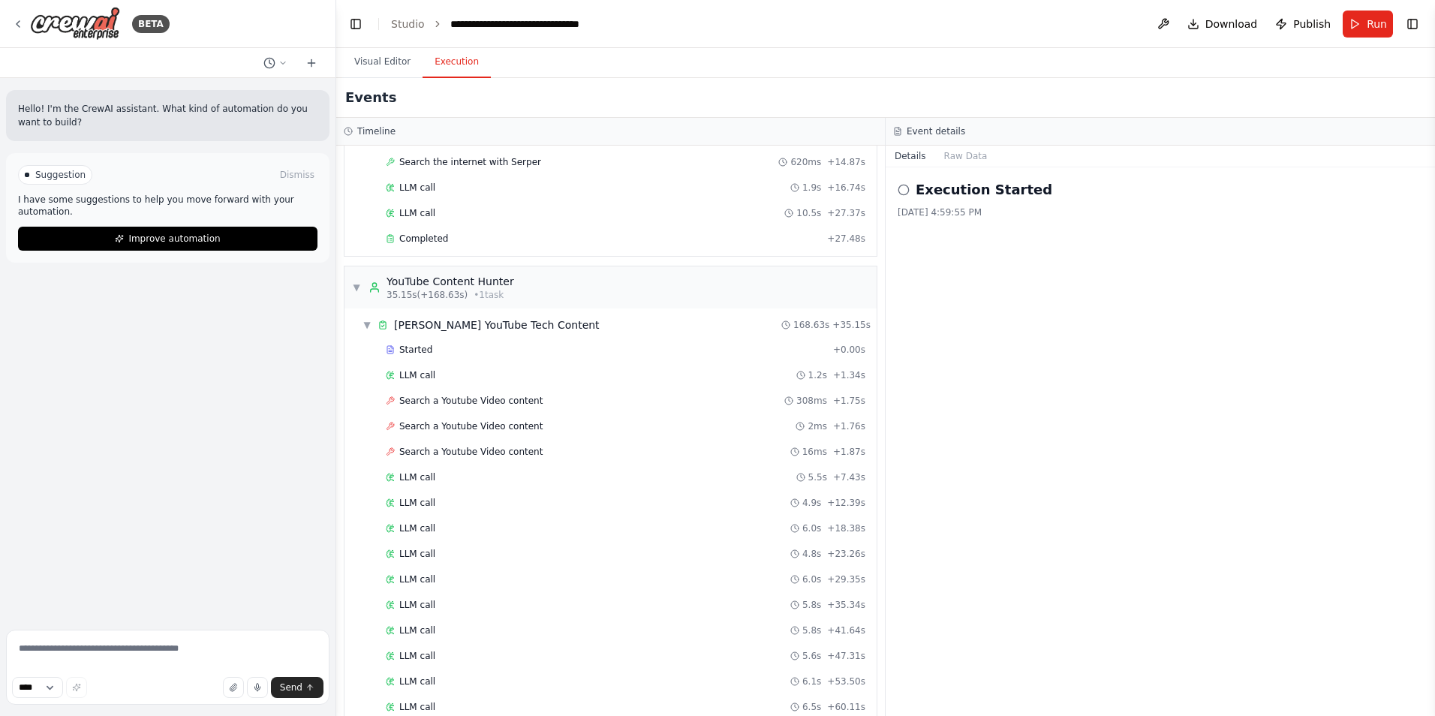
scroll to position [1709, 0]
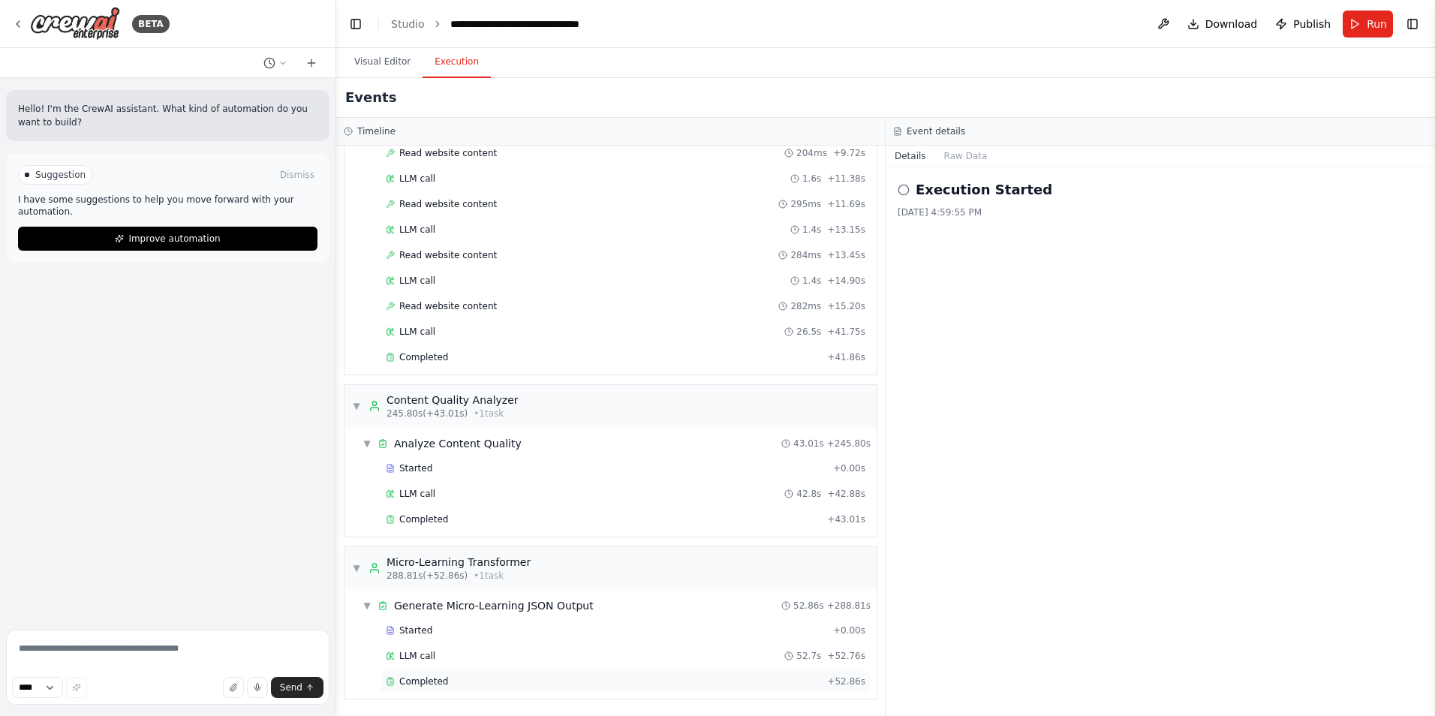
click at [452, 678] on div "Completed" at bounding box center [603, 681] width 435 height 12
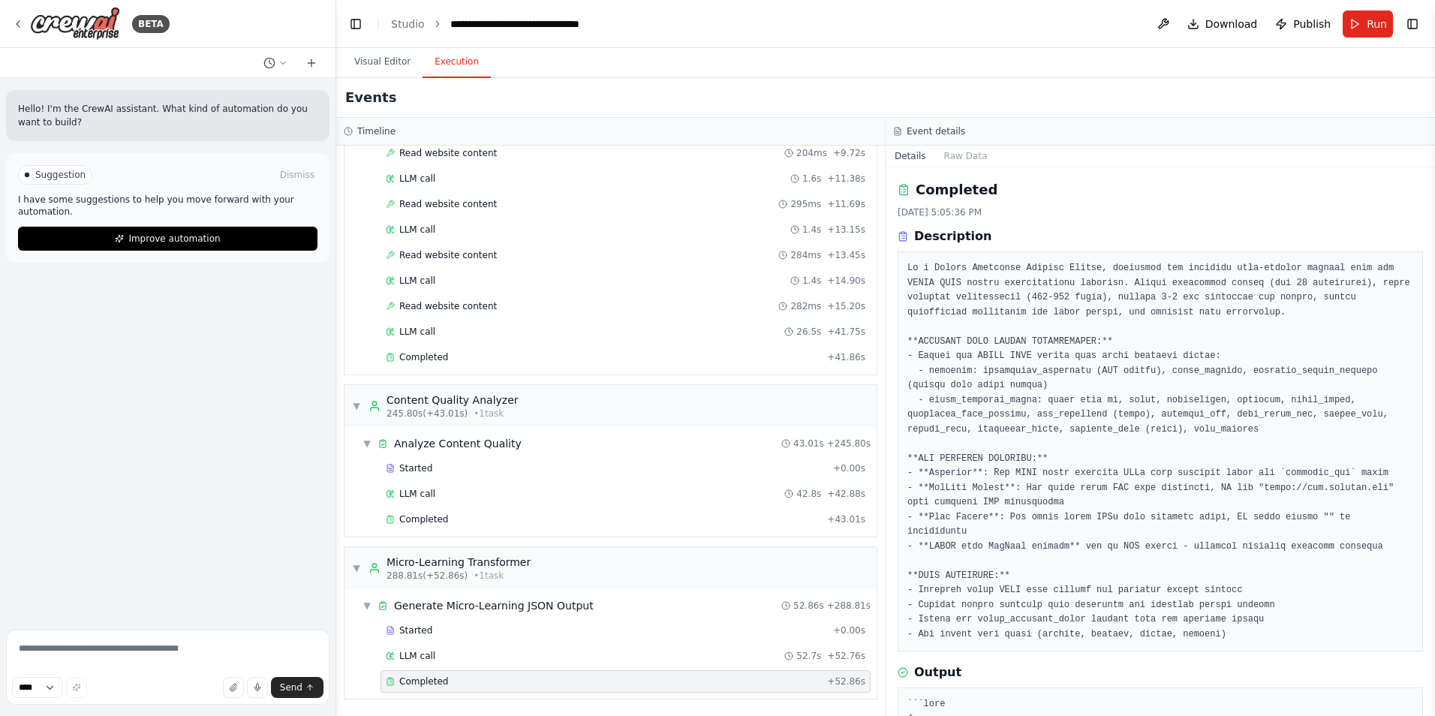
click at [1047, 404] on pre at bounding box center [1160, 451] width 506 height 380
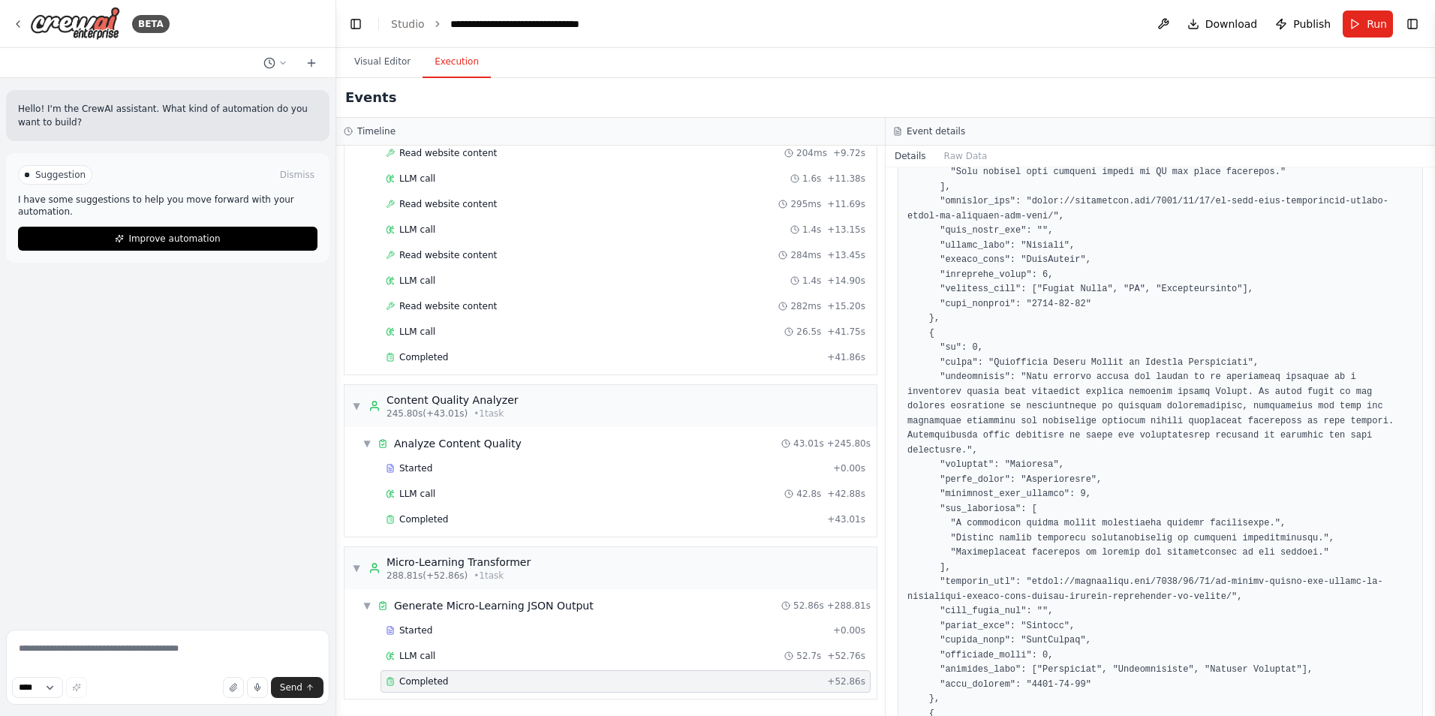
scroll to position [942, 0]
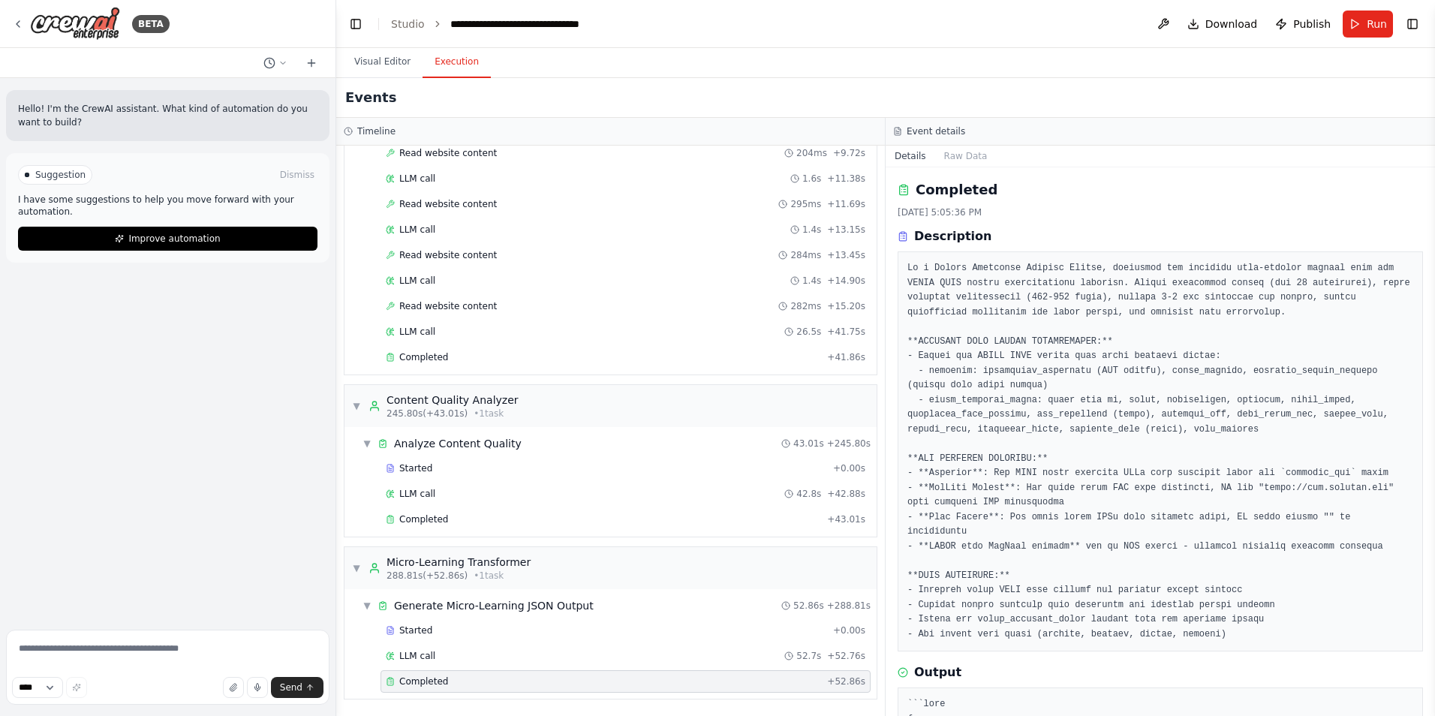
scroll to position [2267, 0]
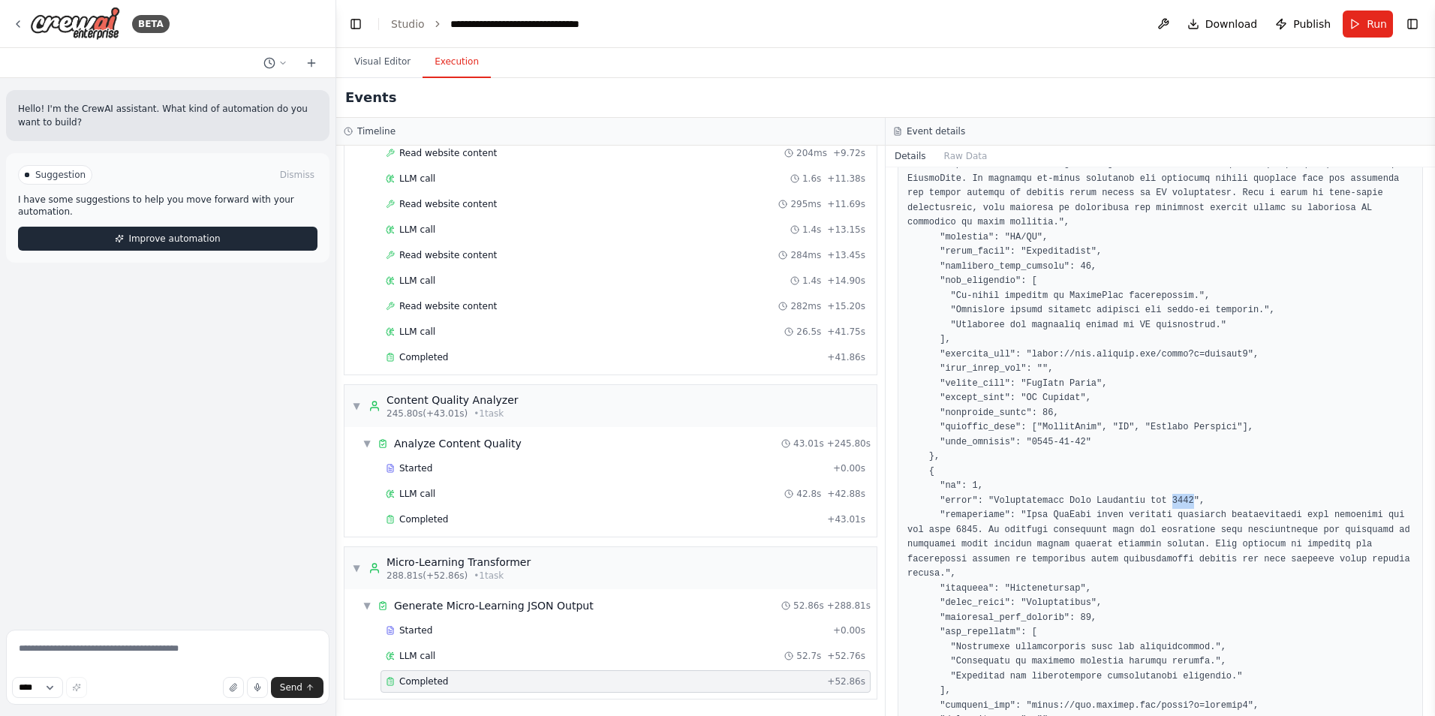
click at [203, 233] on span "Improve automation" at bounding box center [174, 239] width 92 height 12
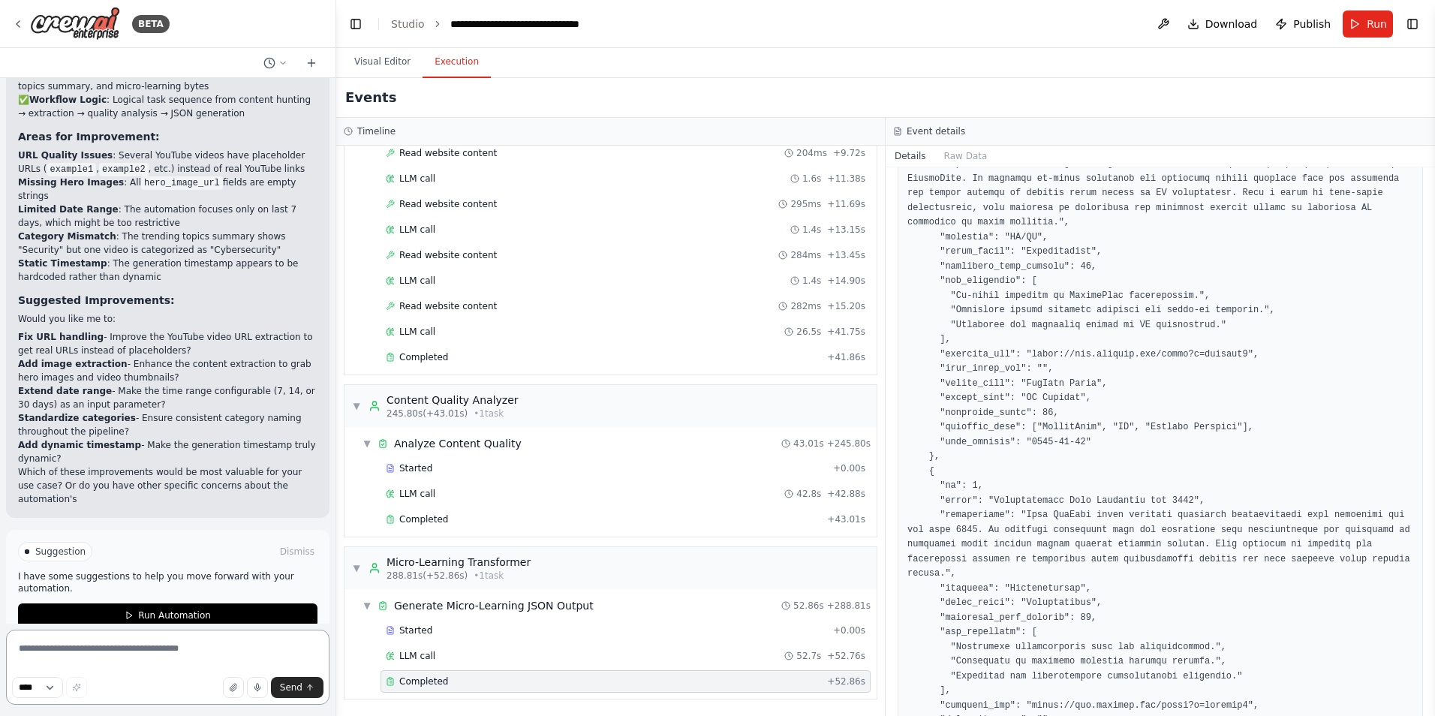
scroll to position [510, 0]
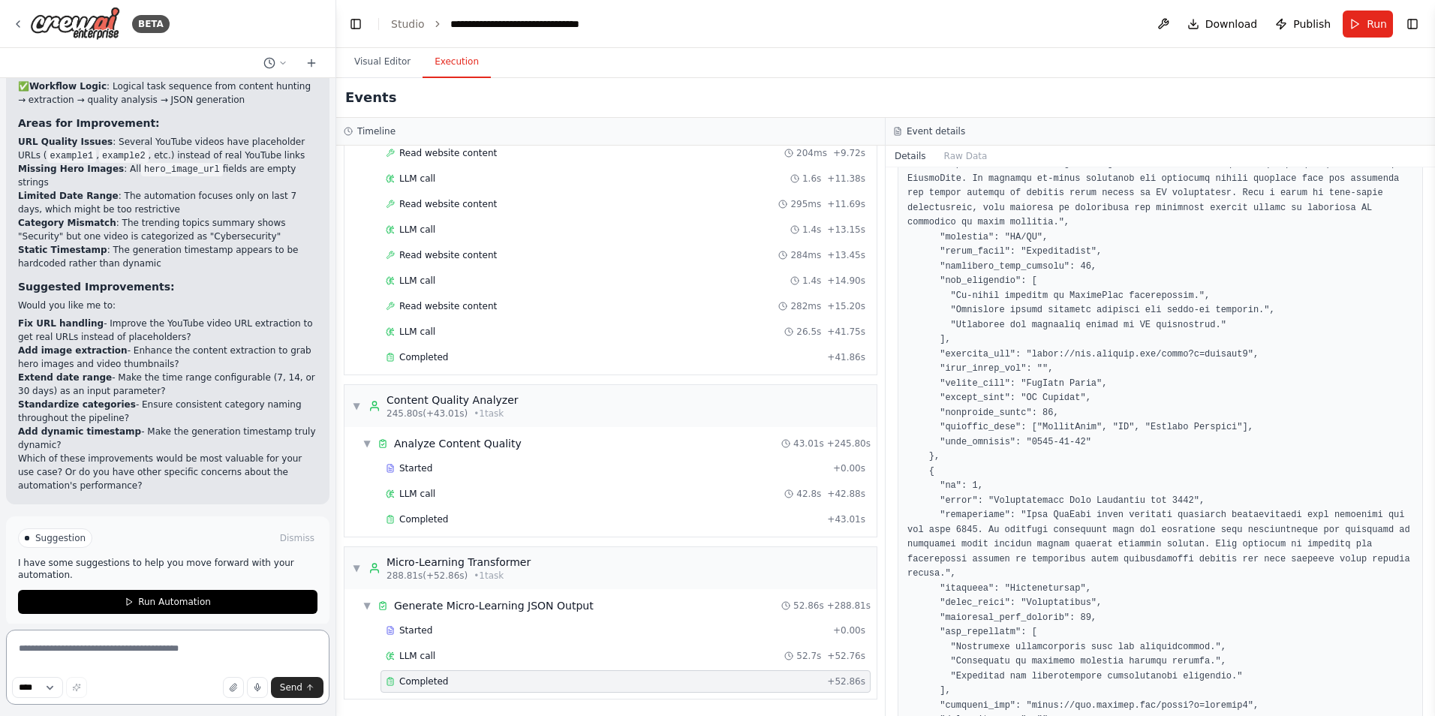
click at [86, 651] on textarea at bounding box center [167, 666] width 323 height 75
type textarea "*"
type textarea "**********"
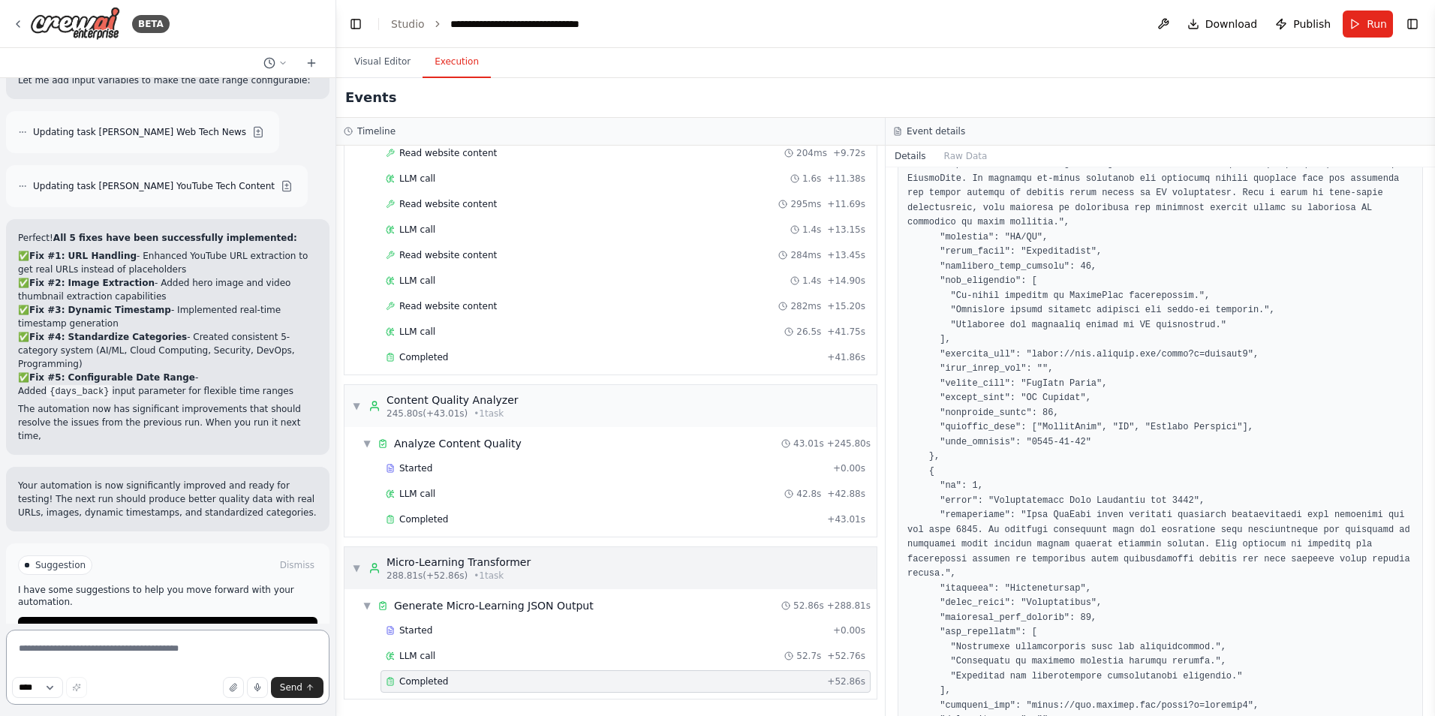
scroll to position [2048, 0]
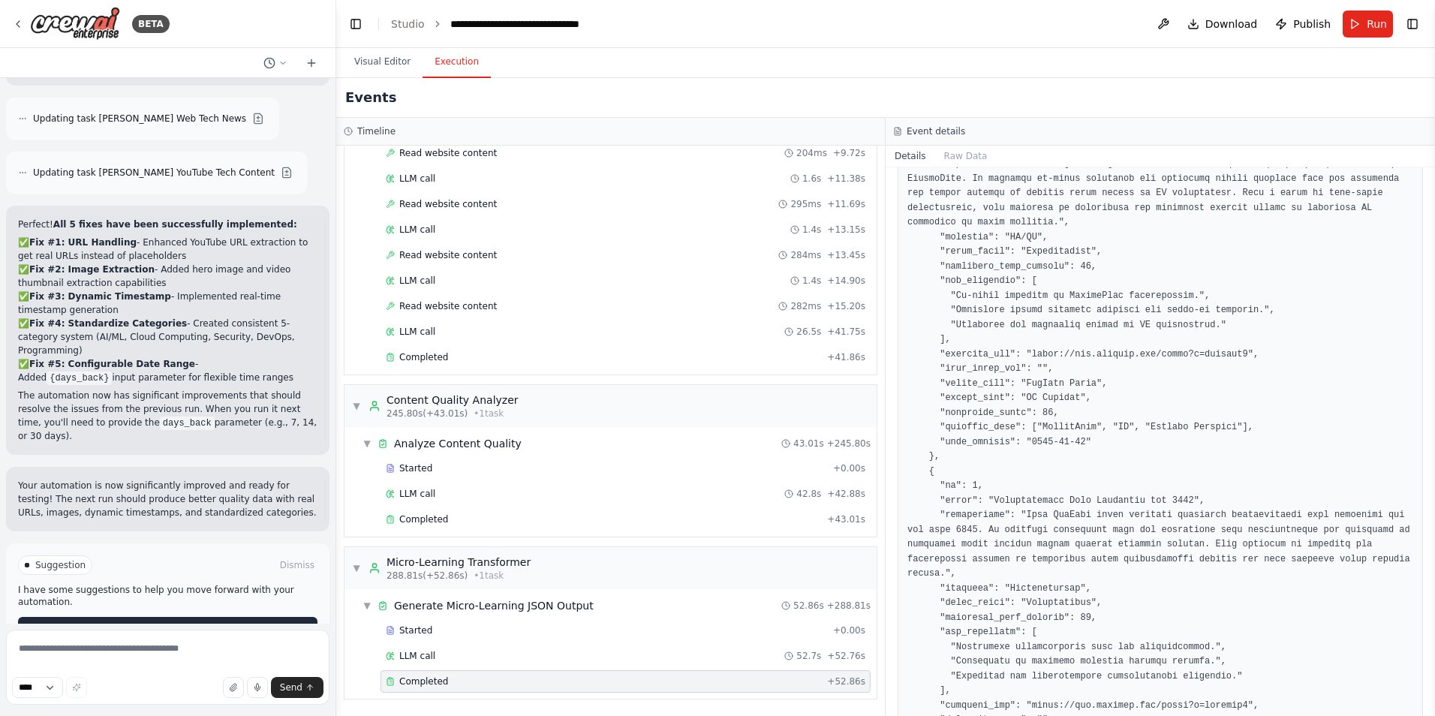
click at [229, 617] on button "Run Automation" at bounding box center [167, 629] width 299 height 24
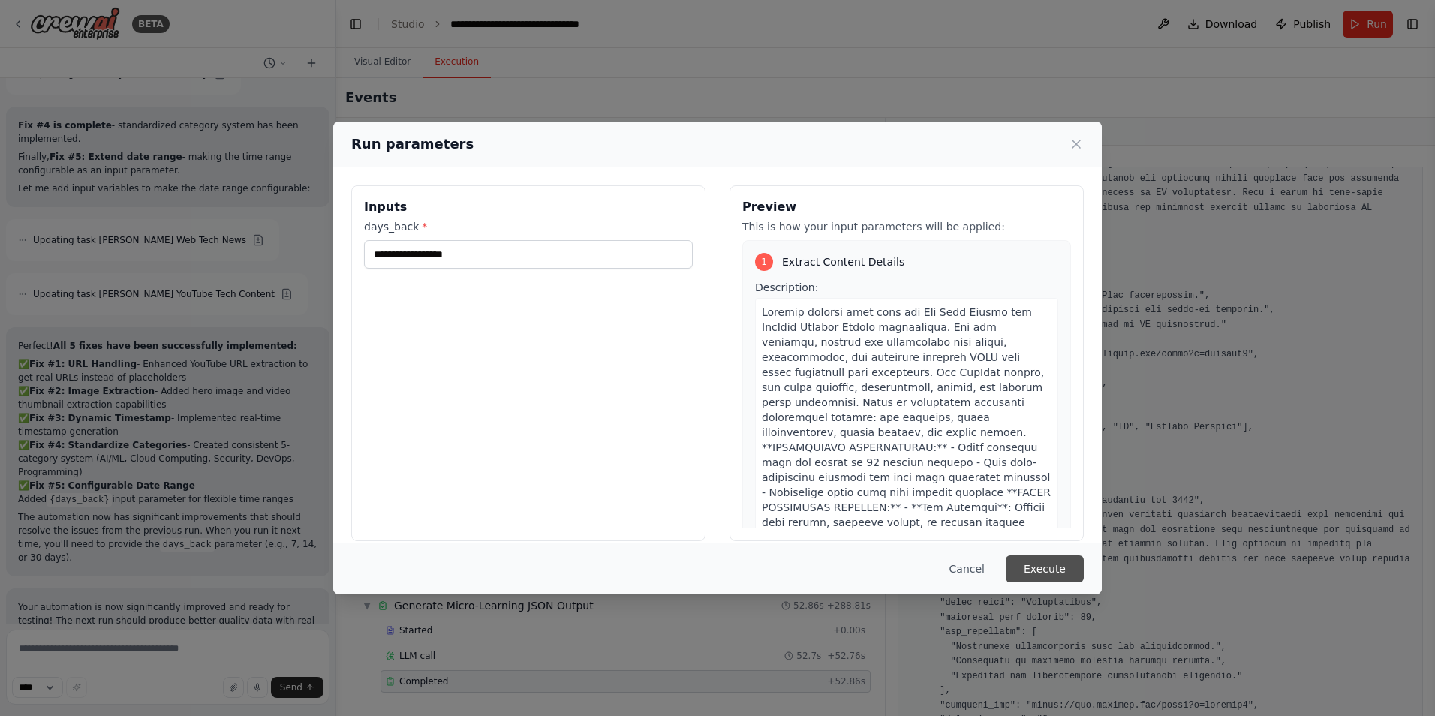
click at [1044, 566] on button "Execute" at bounding box center [1044, 568] width 78 height 27
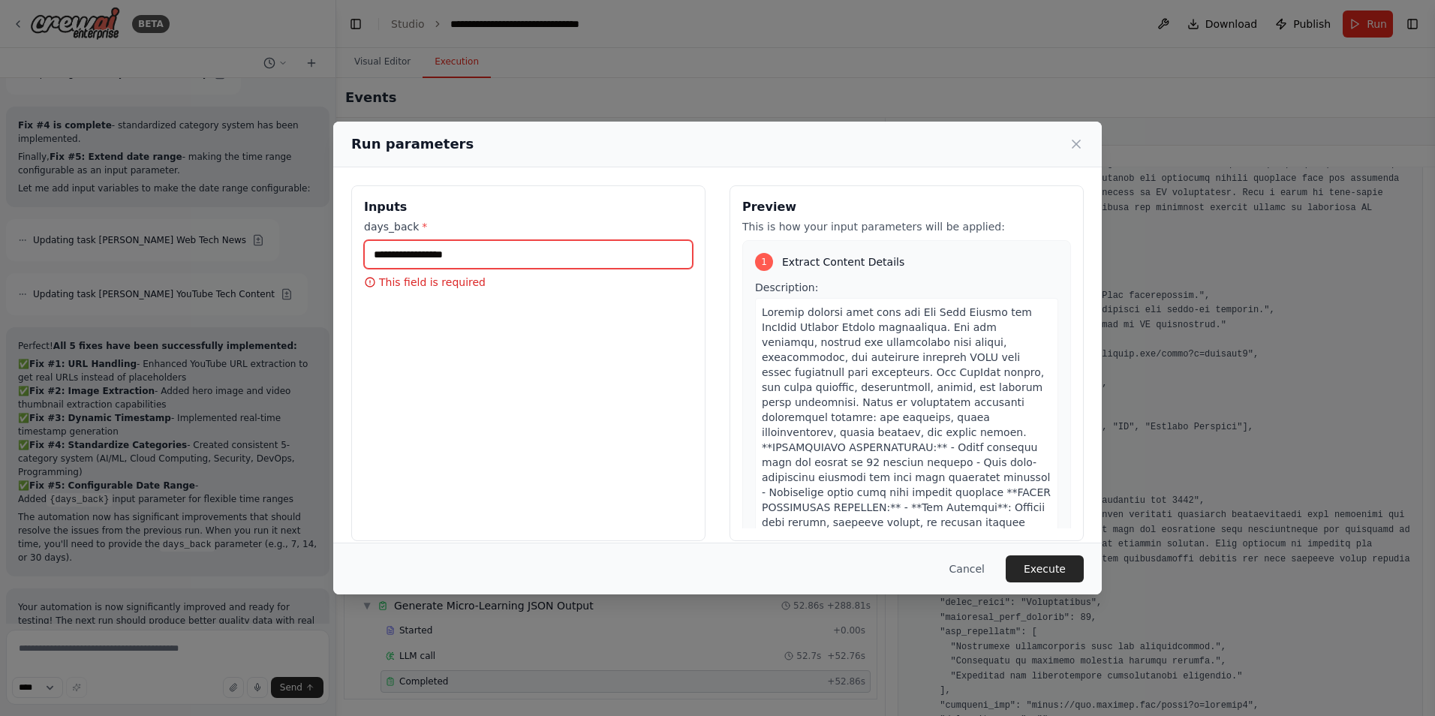
click at [482, 260] on input "days_back *" at bounding box center [528, 254] width 329 height 29
type input "*"
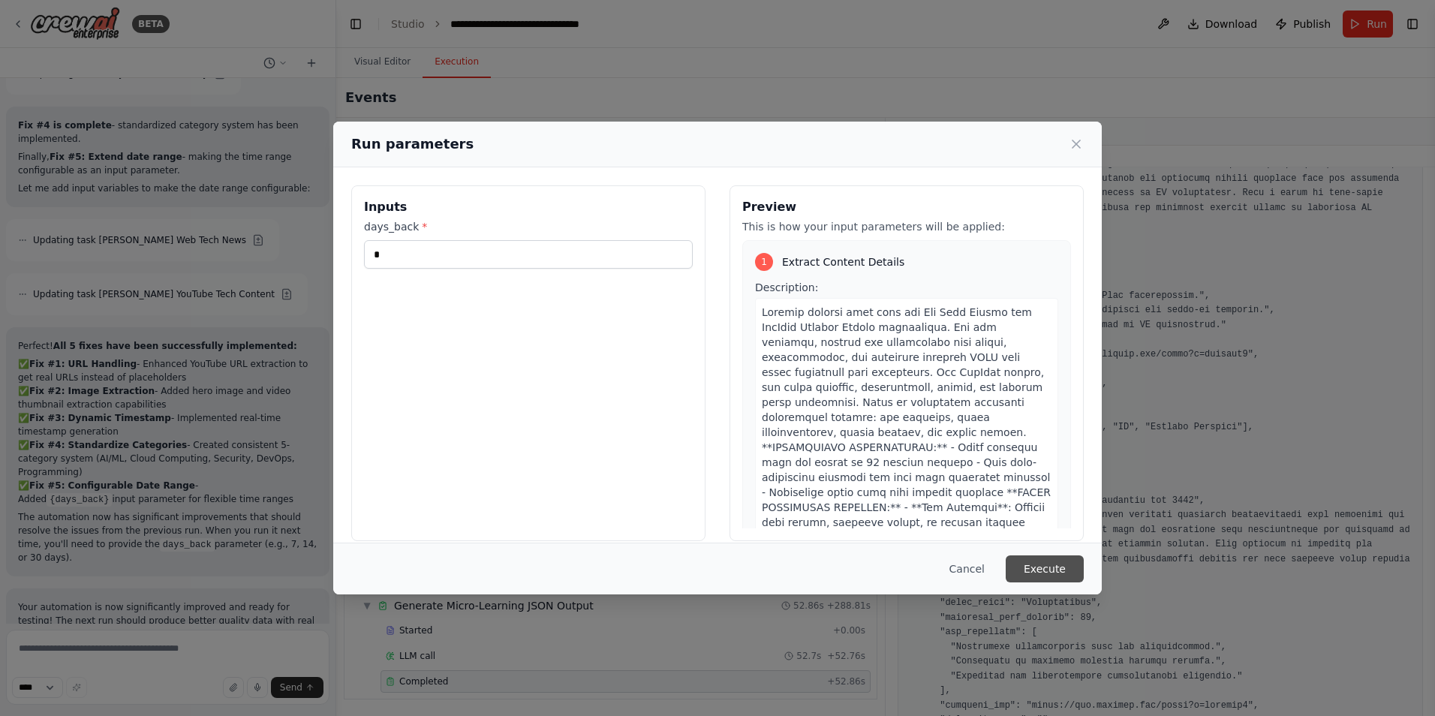
click at [1050, 561] on button "Execute" at bounding box center [1044, 568] width 78 height 27
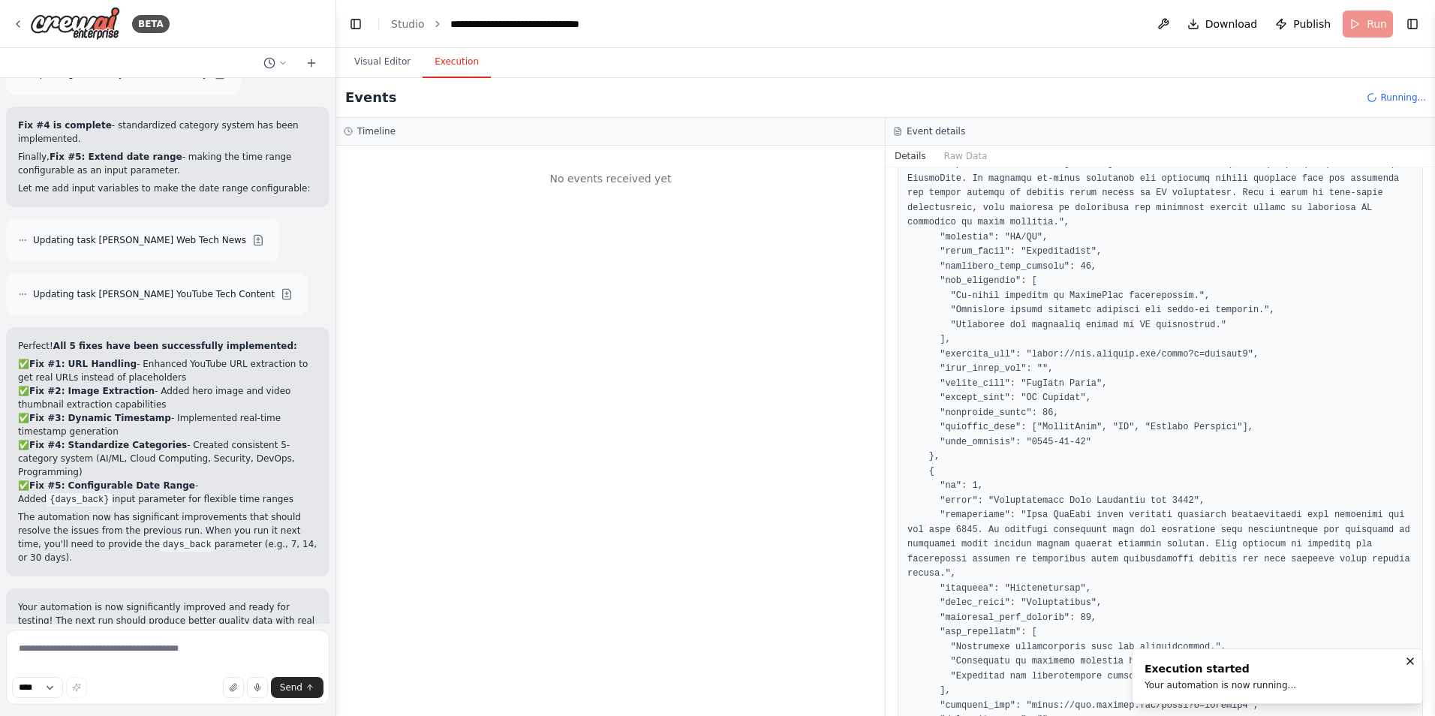
scroll to position [0, 0]
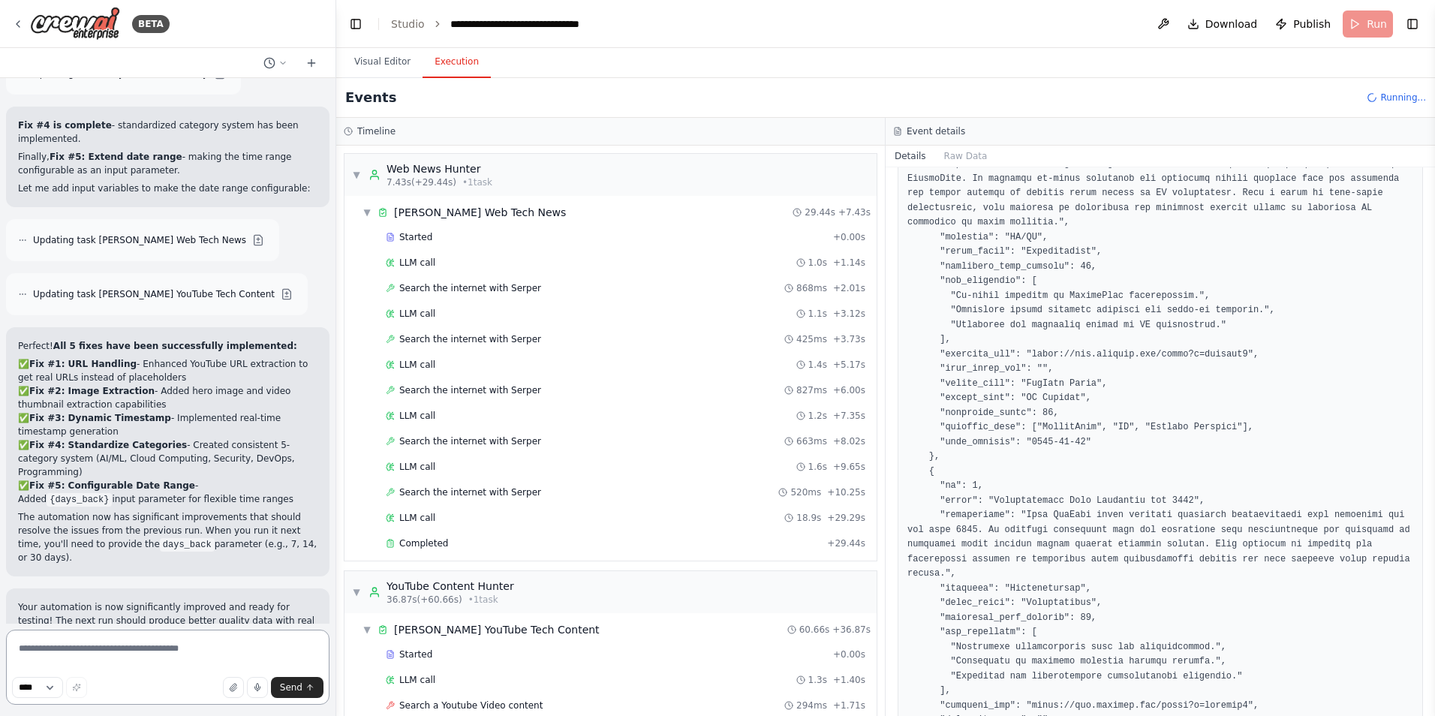
click at [182, 663] on textarea at bounding box center [167, 666] width 323 height 75
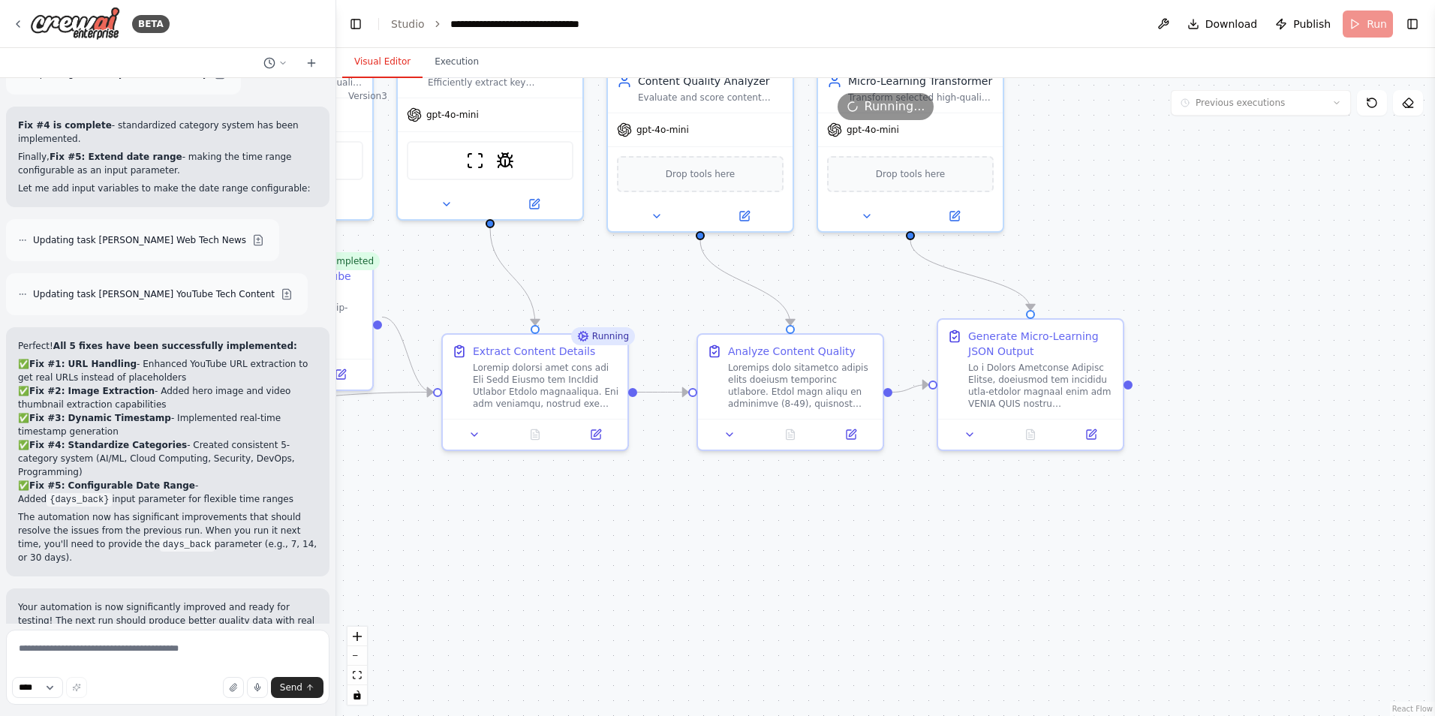
click at [395, 62] on button "Visual Editor" at bounding box center [382, 63] width 80 height 32
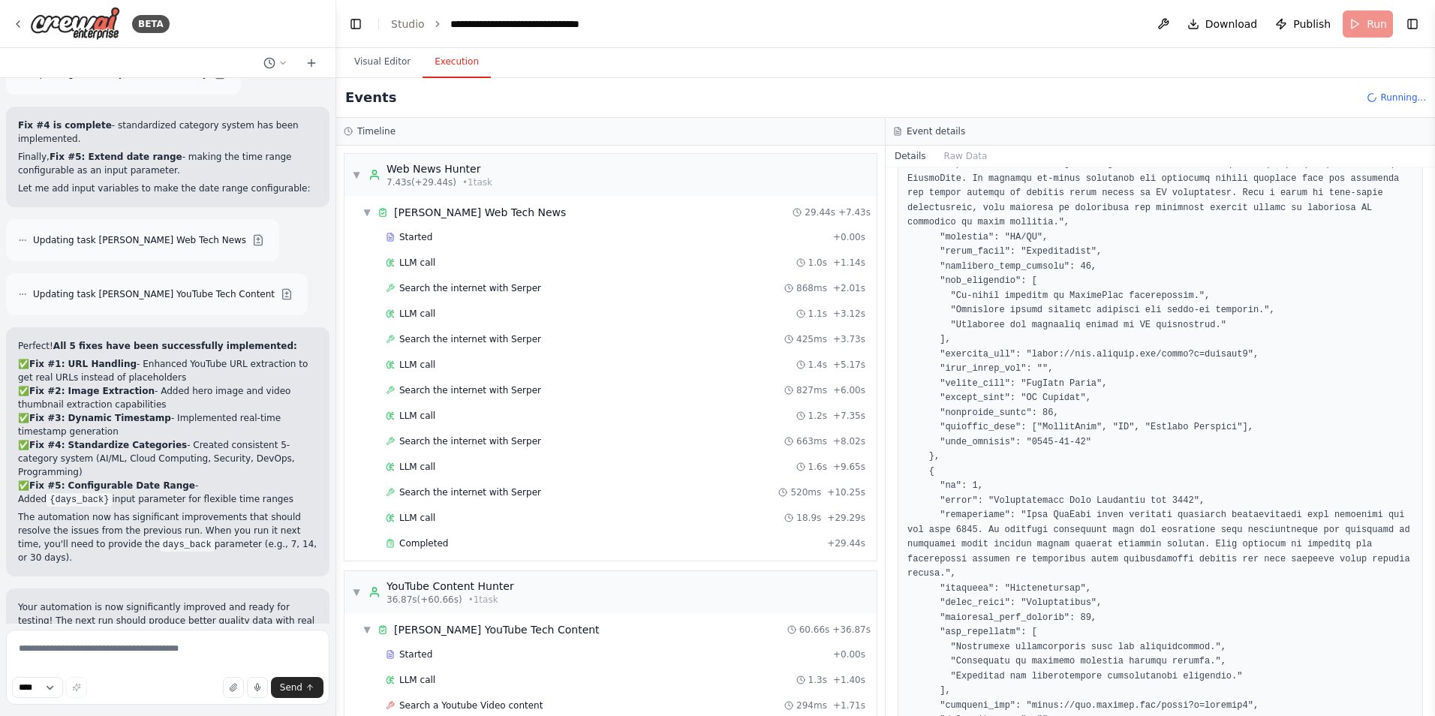
click at [455, 63] on button "Execution" at bounding box center [456, 63] width 68 height 32
click at [355, 173] on span "▼" at bounding box center [356, 175] width 9 height 12
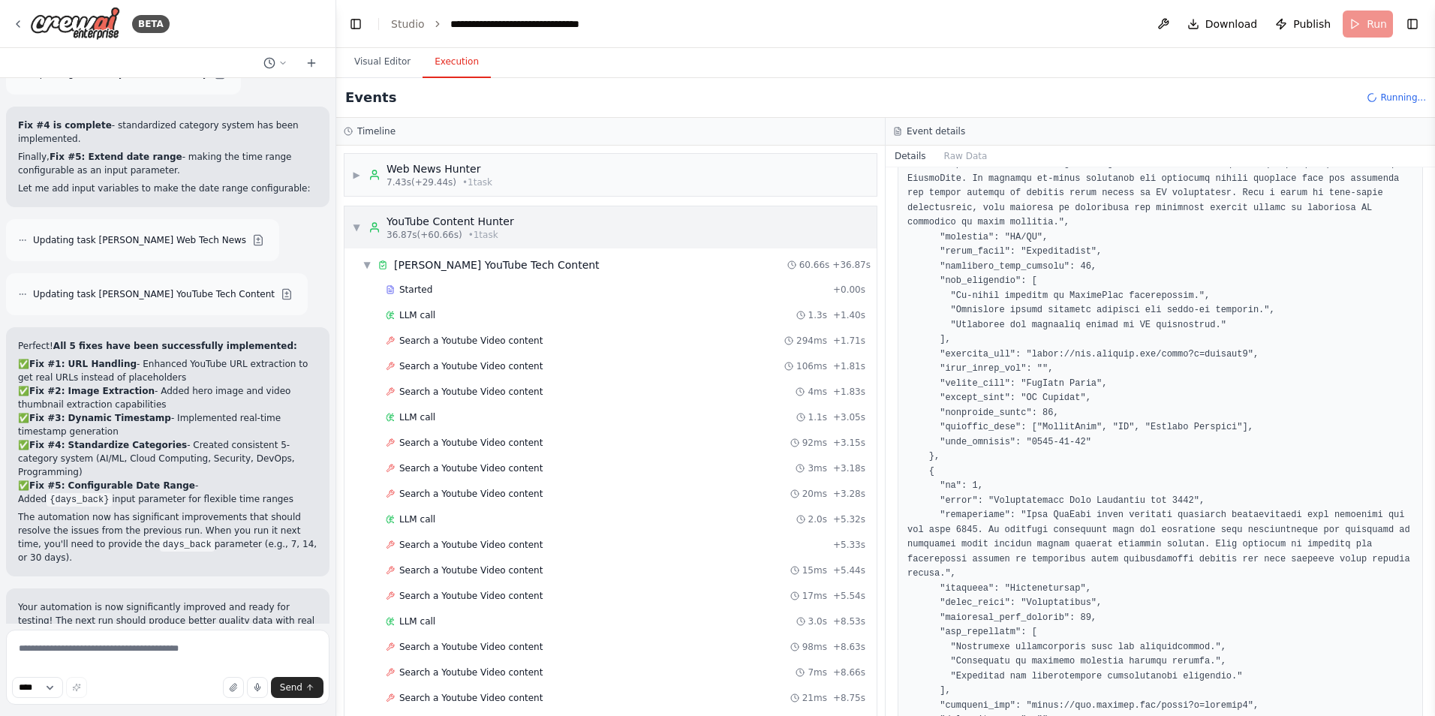
click at [355, 228] on span "▼" at bounding box center [356, 227] width 9 height 12
